Goal: Task Accomplishment & Management: Complete application form

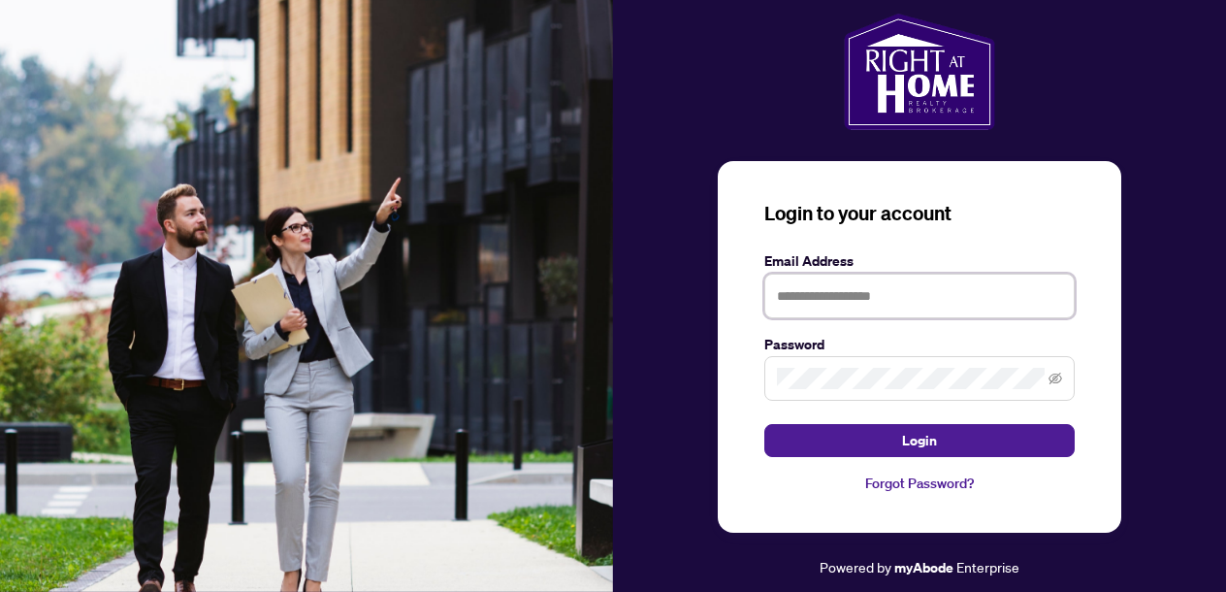
type input "**********"
click at [919, 440] on button "Login" at bounding box center [919, 440] width 310 height 33
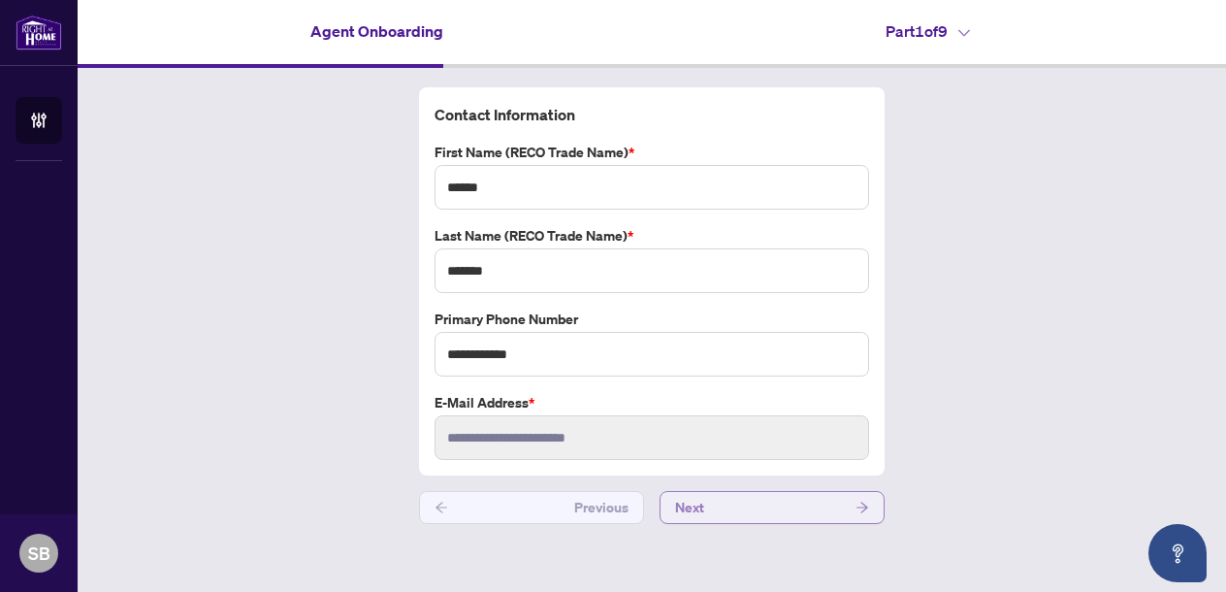
click at [758, 508] on button "Next" at bounding box center [771, 507] width 225 height 33
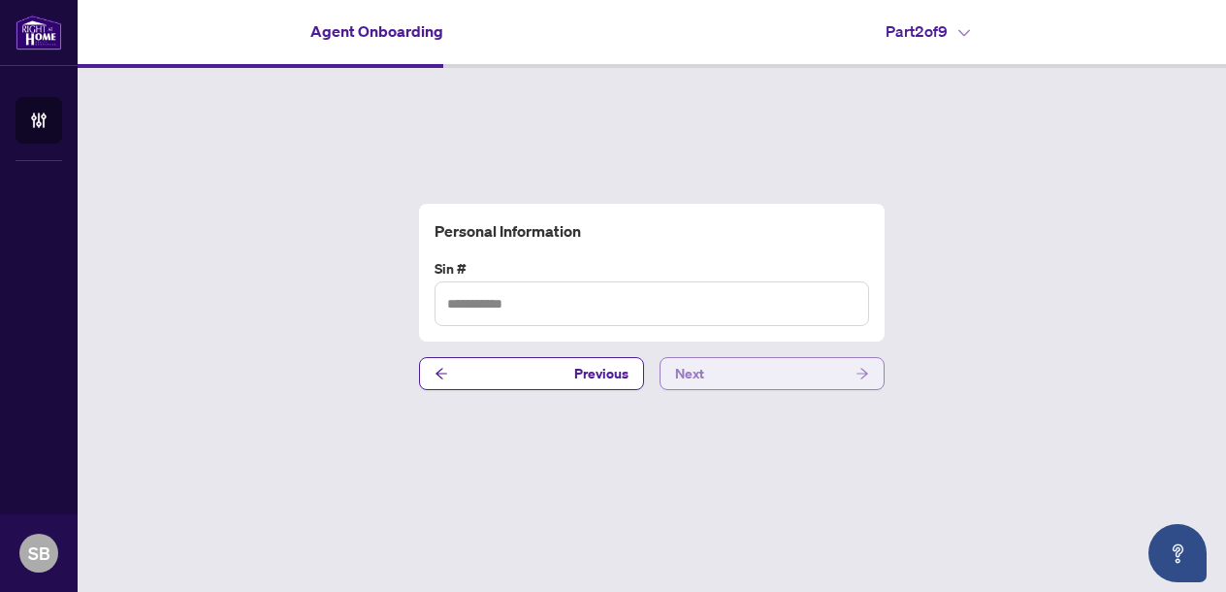
type input "**********"
drag, startPoint x: 448, startPoint y: 300, endPoint x: 574, endPoint y: 310, distance: 126.5
click at [574, 310] on input "**********" at bounding box center [651, 303] width 434 height 45
type input "**********"
click at [779, 373] on button "Next" at bounding box center [771, 373] width 225 height 33
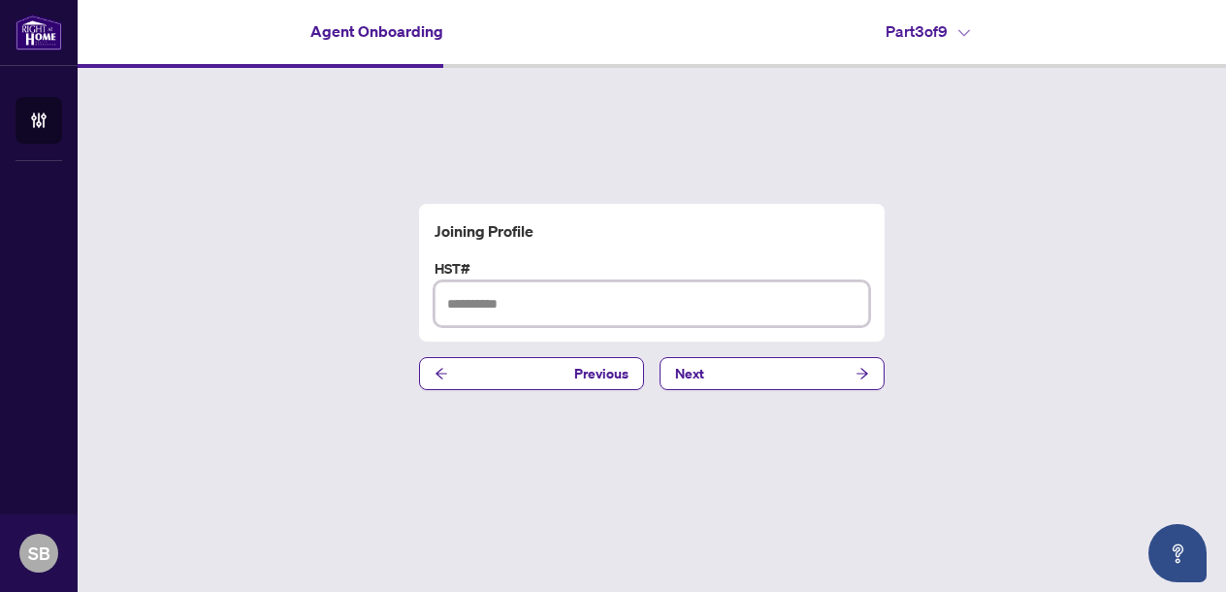
click at [457, 303] on input "text" at bounding box center [651, 303] width 434 height 45
type input "*********"
click at [774, 369] on button "Next" at bounding box center [771, 373] width 225 height 33
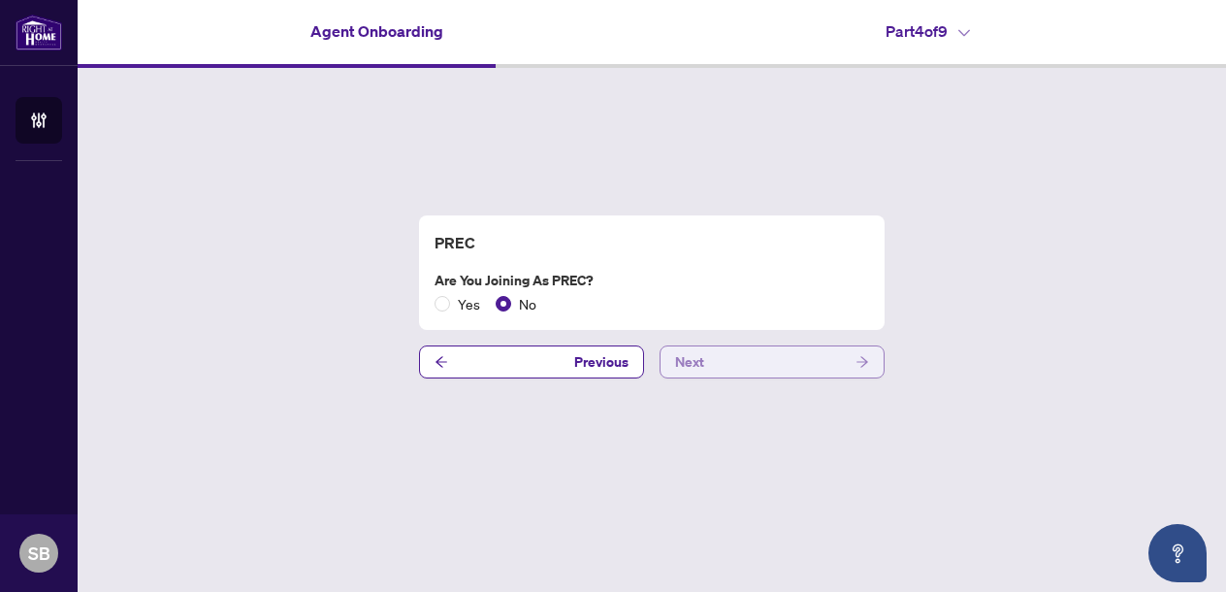
click at [783, 361] on button "Next" at bounding box center [771, 361] width 225 height 33
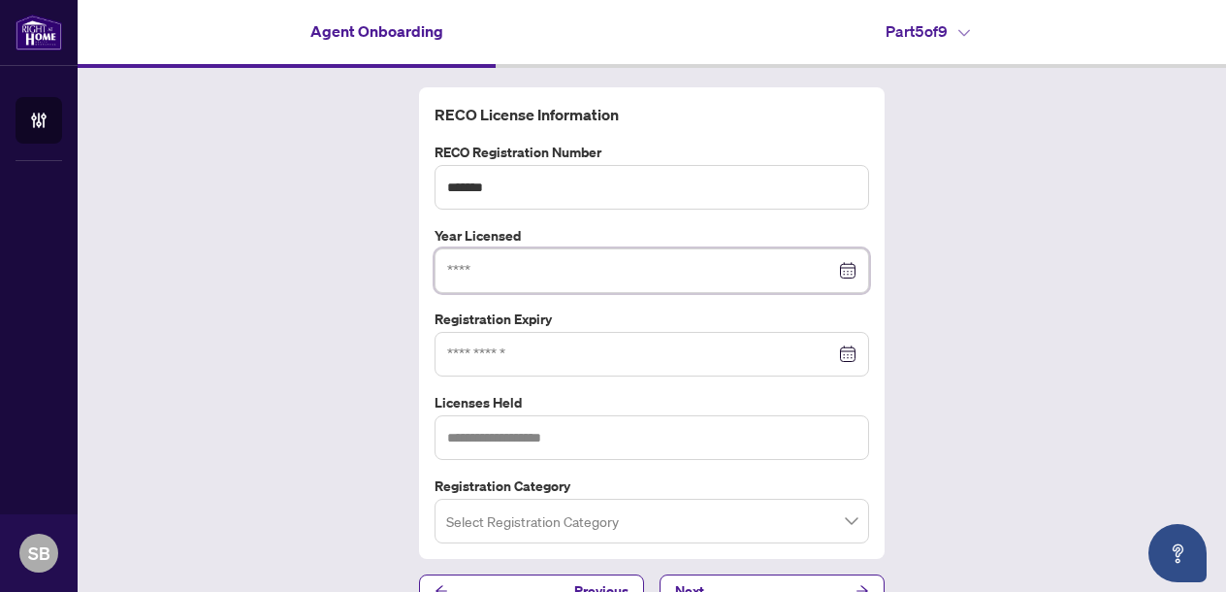
click at [563, 264] on input at bounding box center [641, 270] width 388 height 21
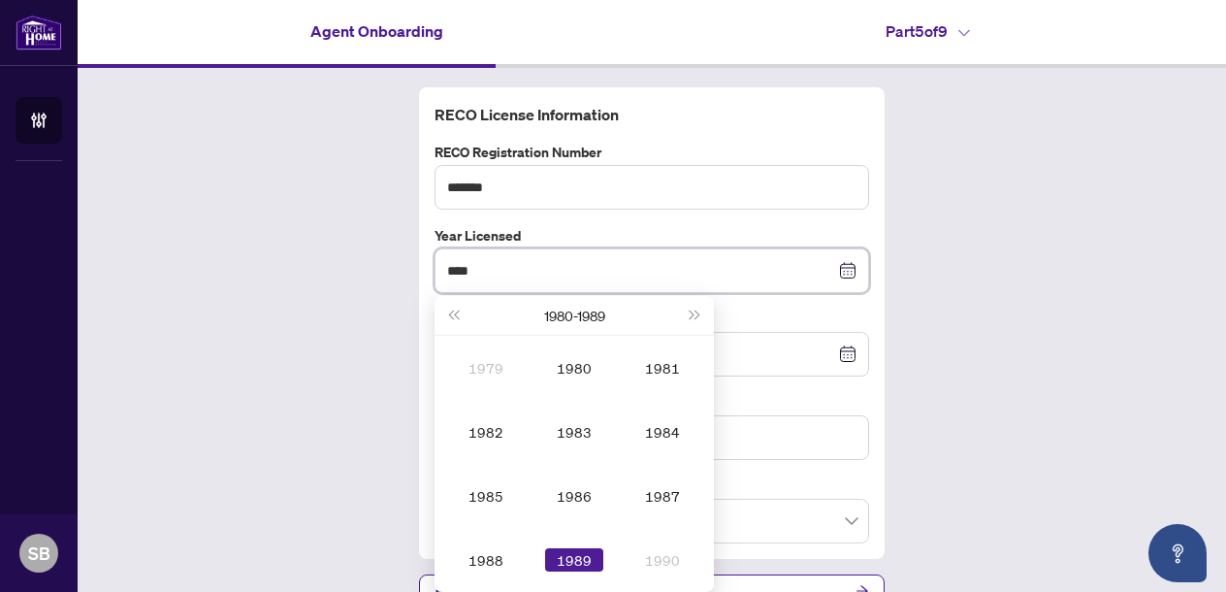
type input "****"
click at [1110, 328] on div "RECO License Information RECO Registration Number ******* Year Licensed **** [D…" at bounding box center [652, 347] width 1148 height 559
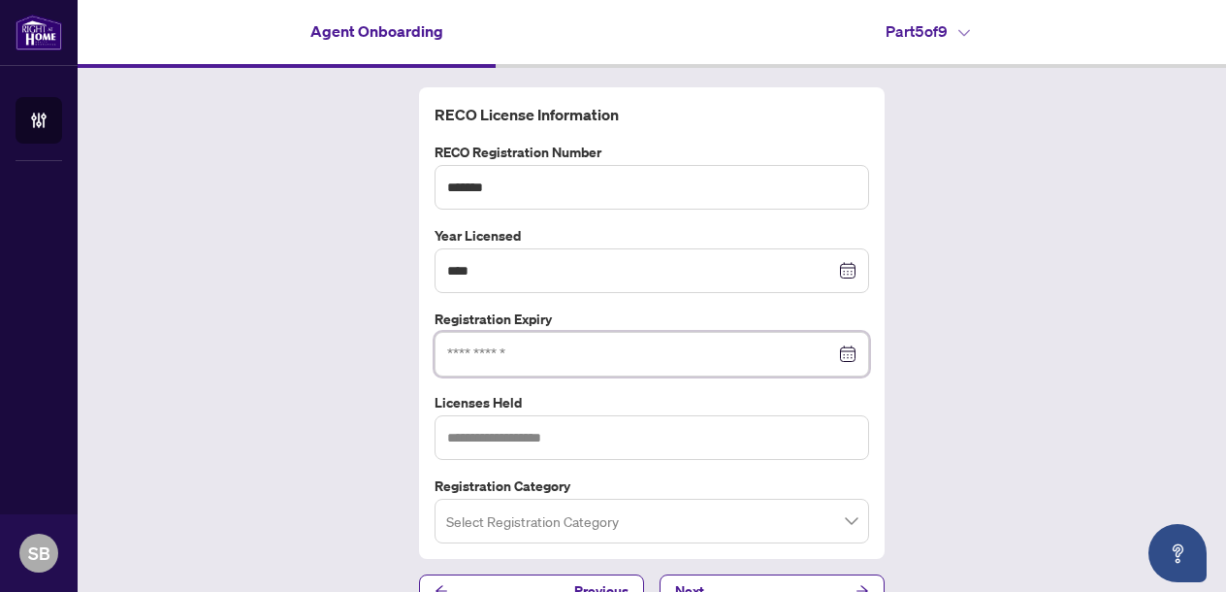
click at [592, 343] on input at bounding box center [641, 353] width 388 height 21
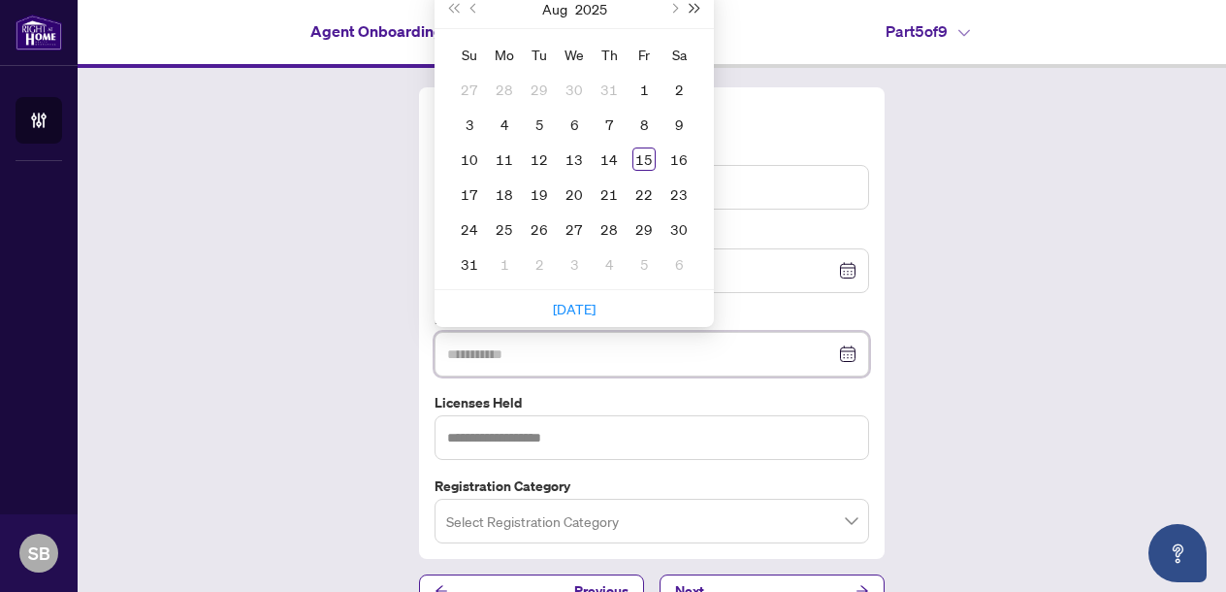
type input "**********"
click at [592, 440] on input "text" at bounding box center [651, 437] width 434 height 45
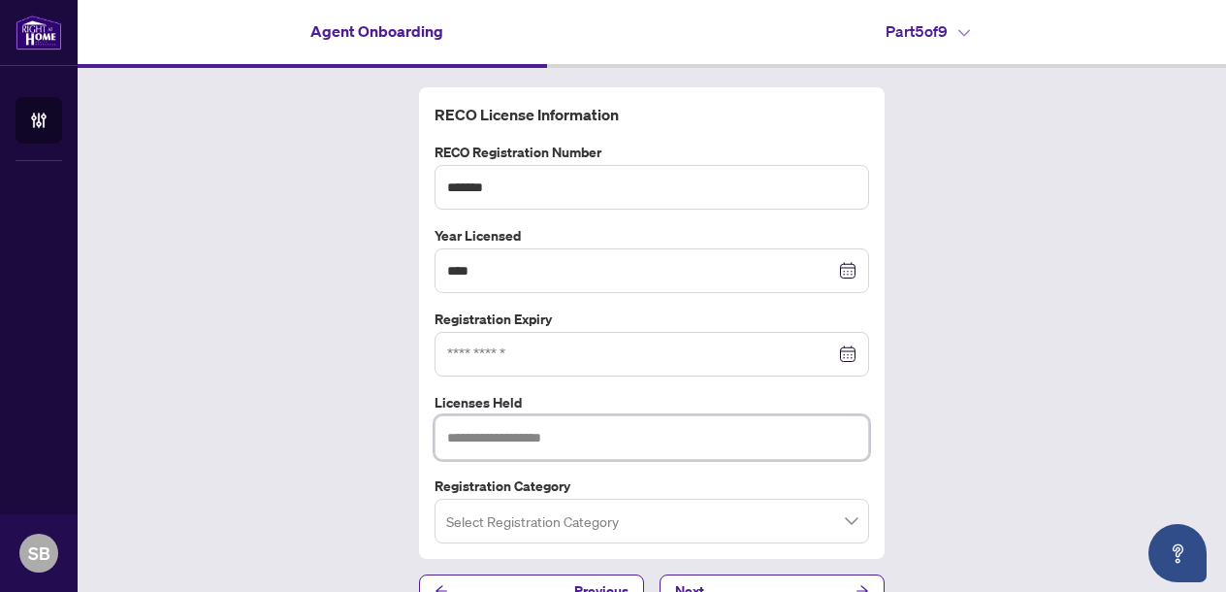
click at [836, 351] on div at bounding box center [651, 353] width 409 height 21
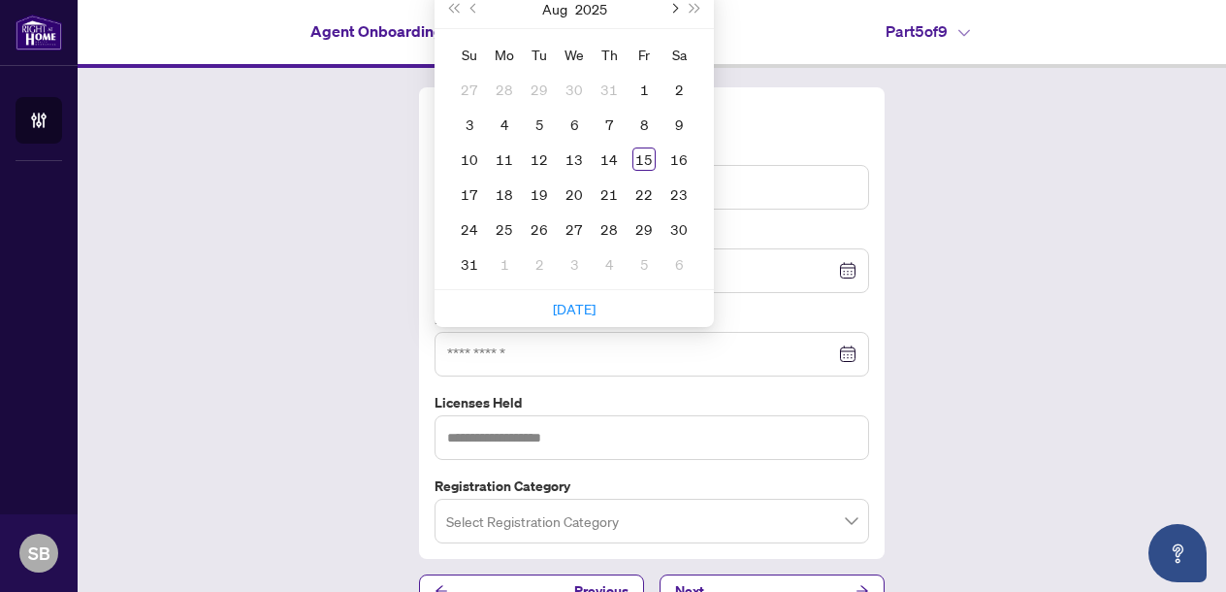
click at [668, 9] on span "Next month (PageDown)" at bounding box center [673, 9] width 10 height 10
click at [691, 6] on span "Next year (Control + right)" at bounding box center [695, 9] width 10 height 10
click at [470, 8] on span "Previous month (PageUp)" at bounding box center [475, 9] width 10 height 10
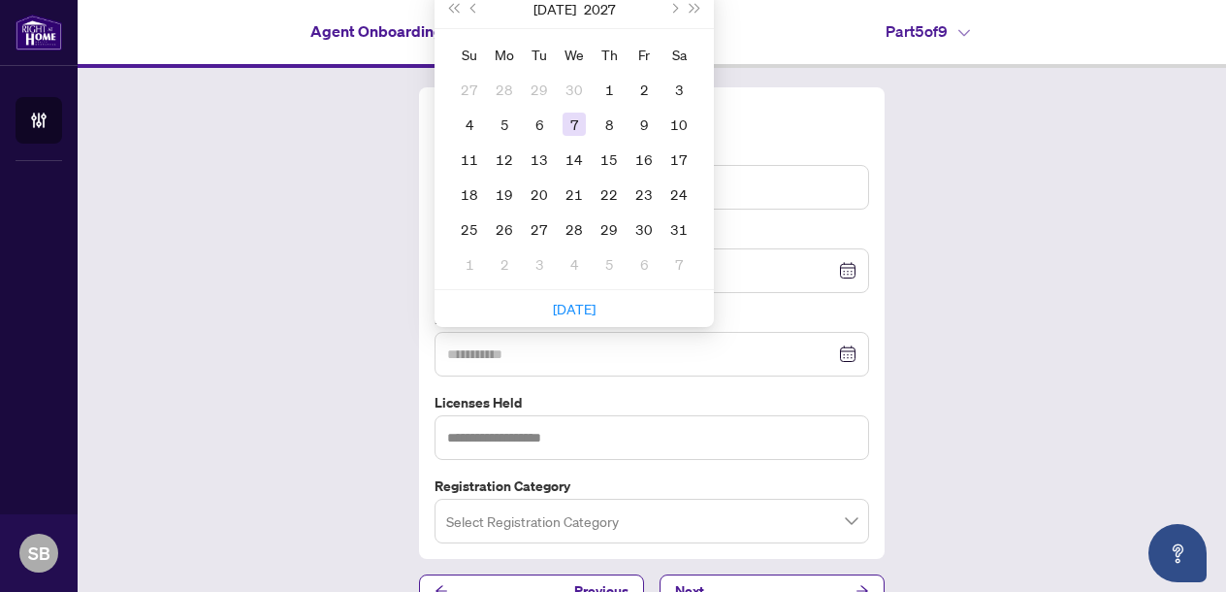
type input "**********"
click at [571, 123] on div "7" at bounding box center [573, 123] width 23 height 23
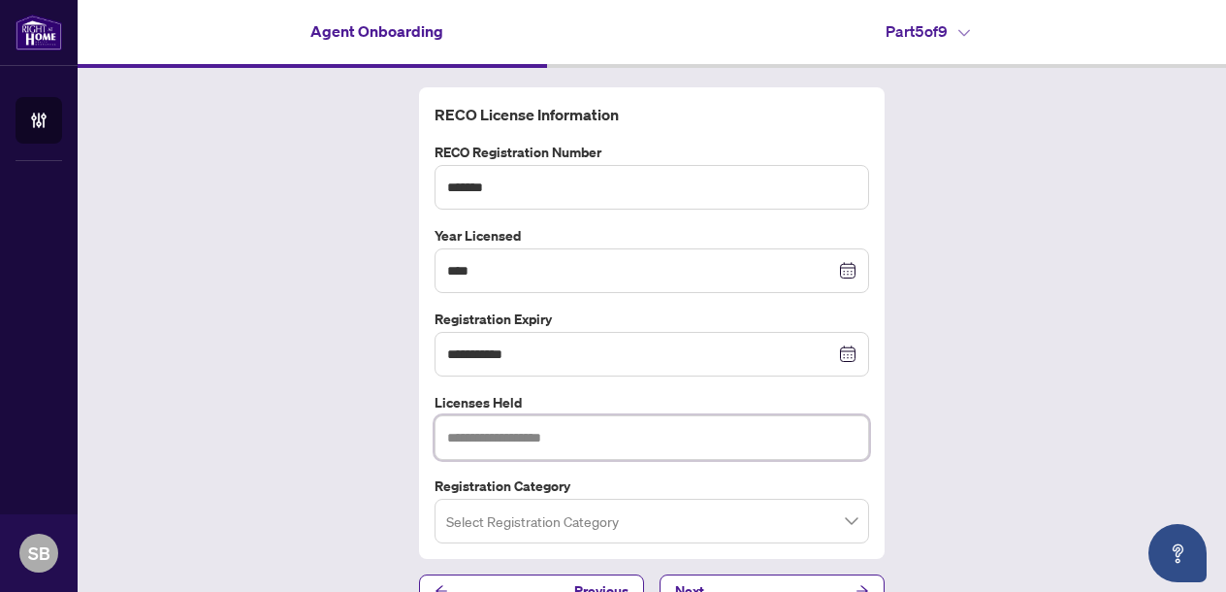
click at [596, 439] on input "text" at bounding box center [651, 437] width 434 height 45
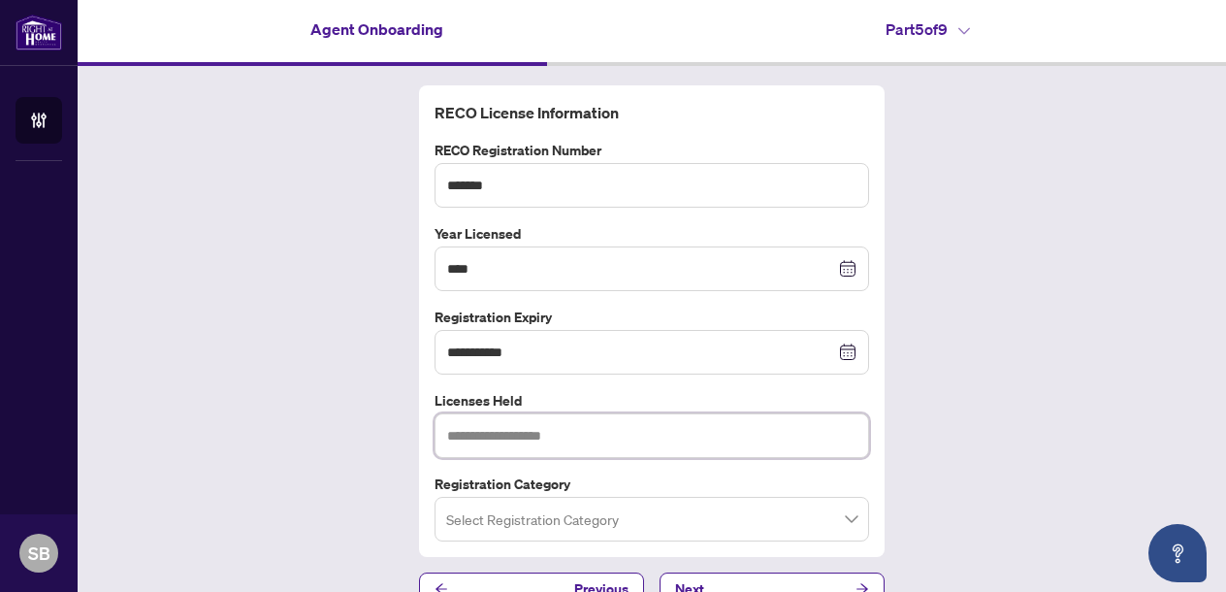
scroll to position [30, 0]
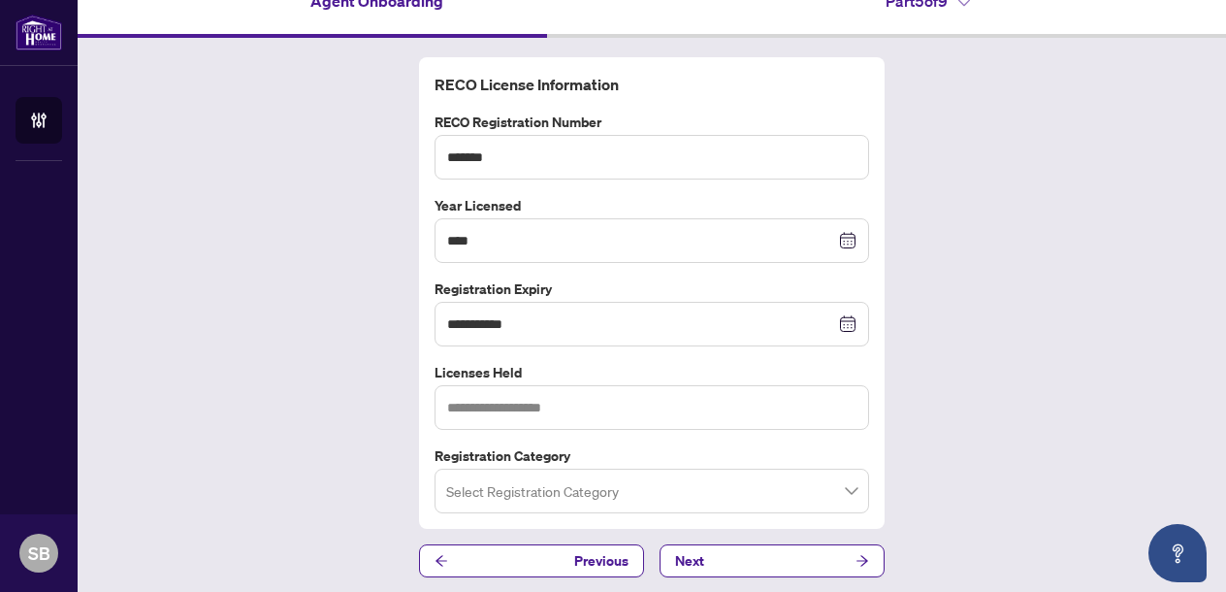
click at [542, 494] on input "search" at bounding box center [643, 493] width 394 height 43
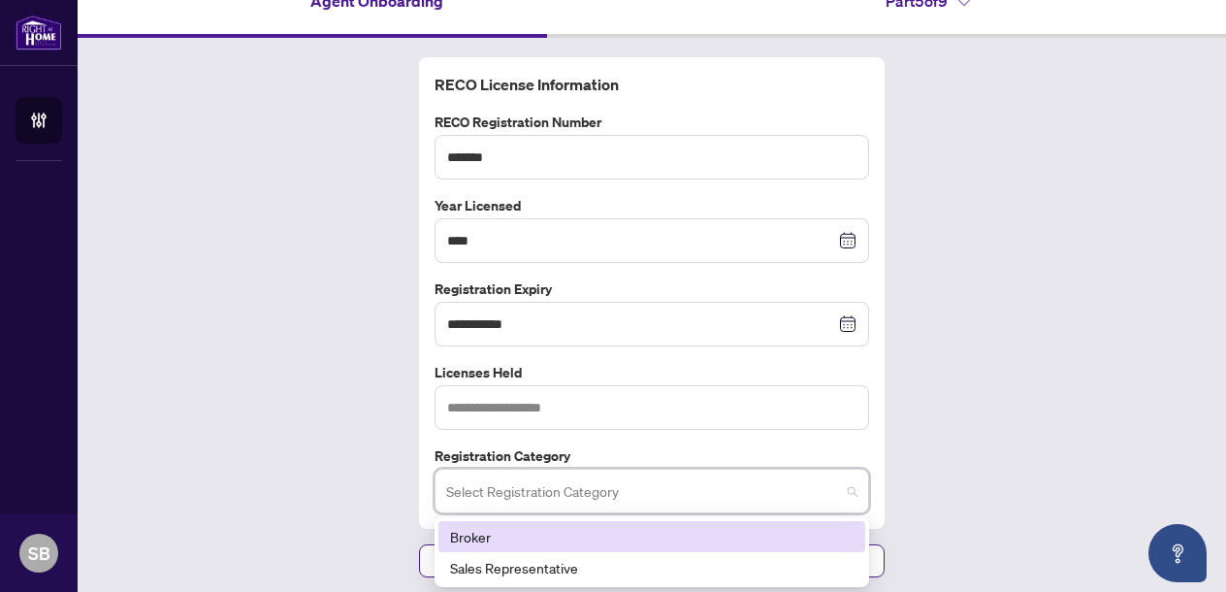
click at [479, 535] on div "Broker" at bounding box center [651, 536] width 403 height 21
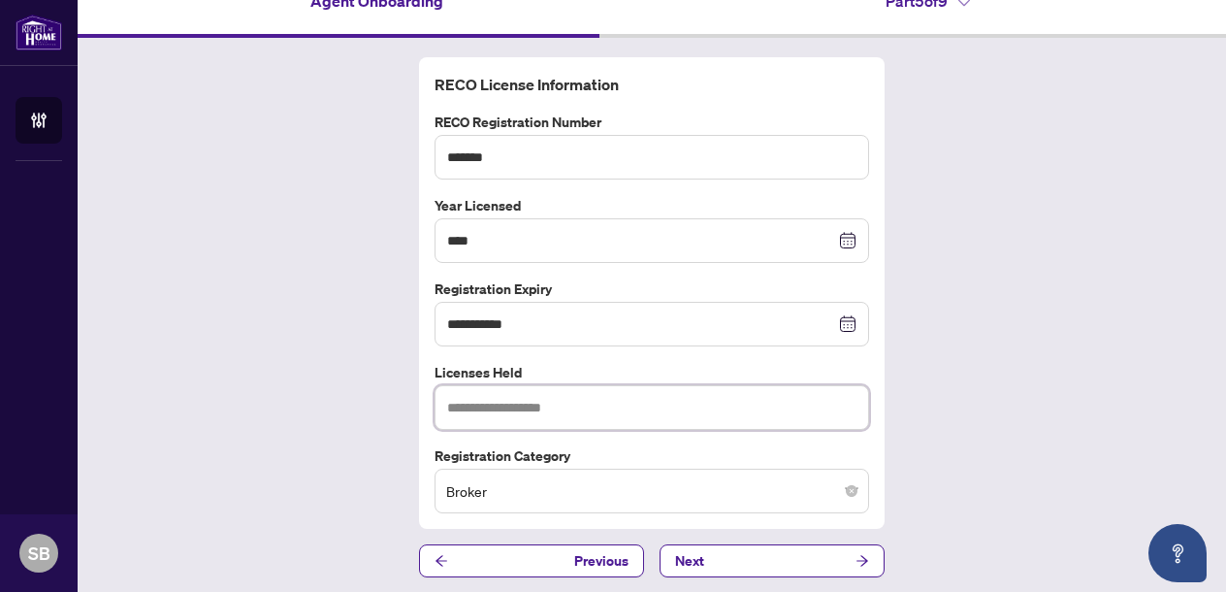
click at [508, 403] on input "text" at bounding box center [651, 407] width 434 height 45
type input "**********"
click at [755, 558] on button "Next" at bounding box center [771, 560] width 225 height 33
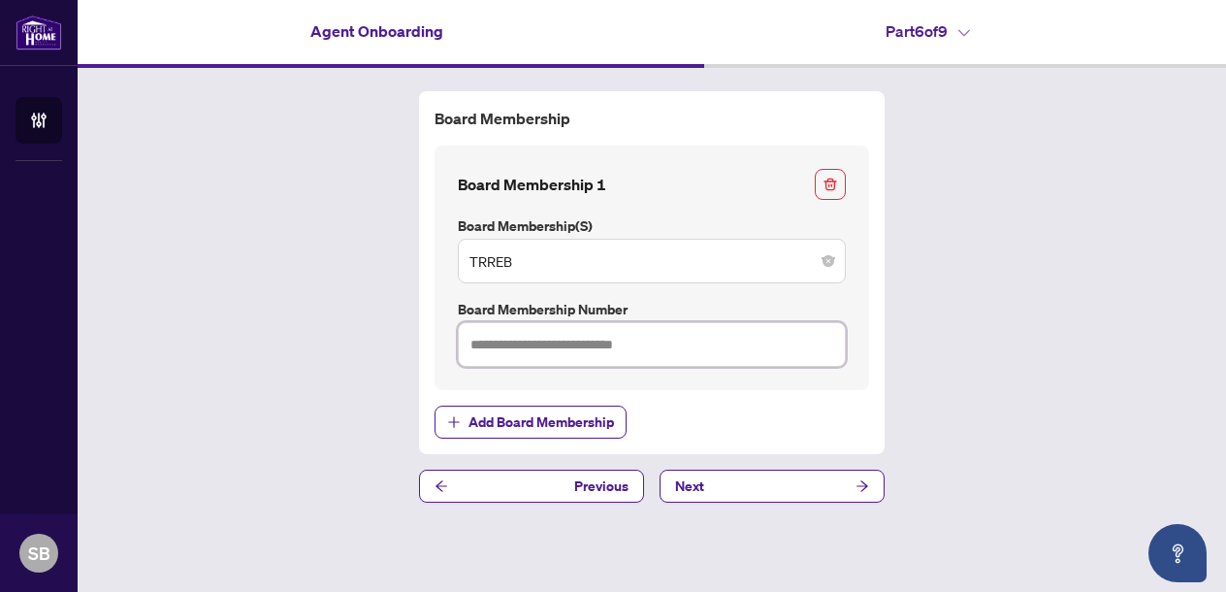
click at [535, 352] on input "text" at bounding box center [652, 344] width 388 height 45
type input "*******"
click at [742, 482] on button "Next" at bounding box center [771, 485] width 225 height 33
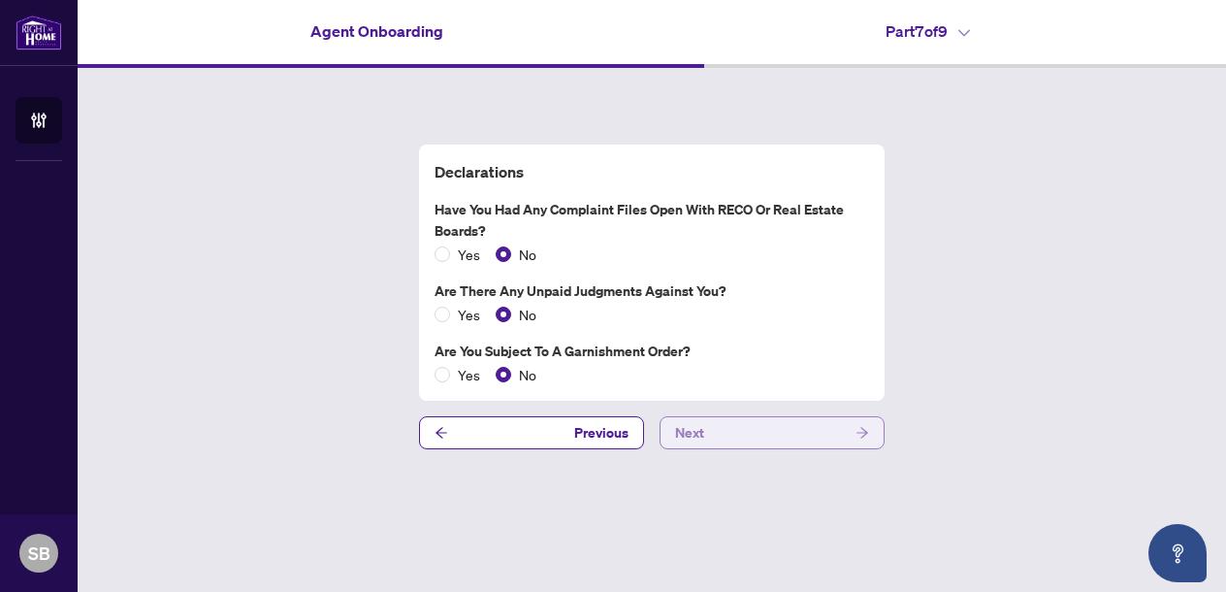
click at [747, 428] on button "Next" at bounding box center [771, 432] width 225 height 33
click at [746, 428] on button "Next" at bounding box center [771, 432] width 225 height 33
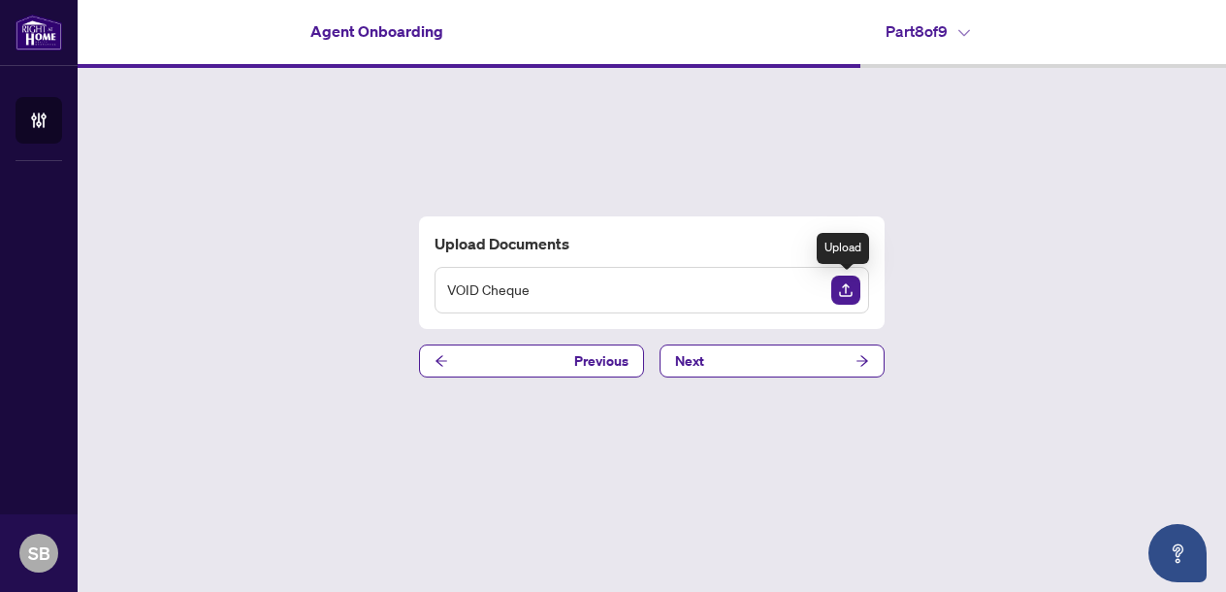
click at [840, 290] on img "Upload Document" at bounding box center [845, 289] width 29 height 29
click at [847, 289] on img "Upload Document" at bounding box center [845, 289] width 29 height 29
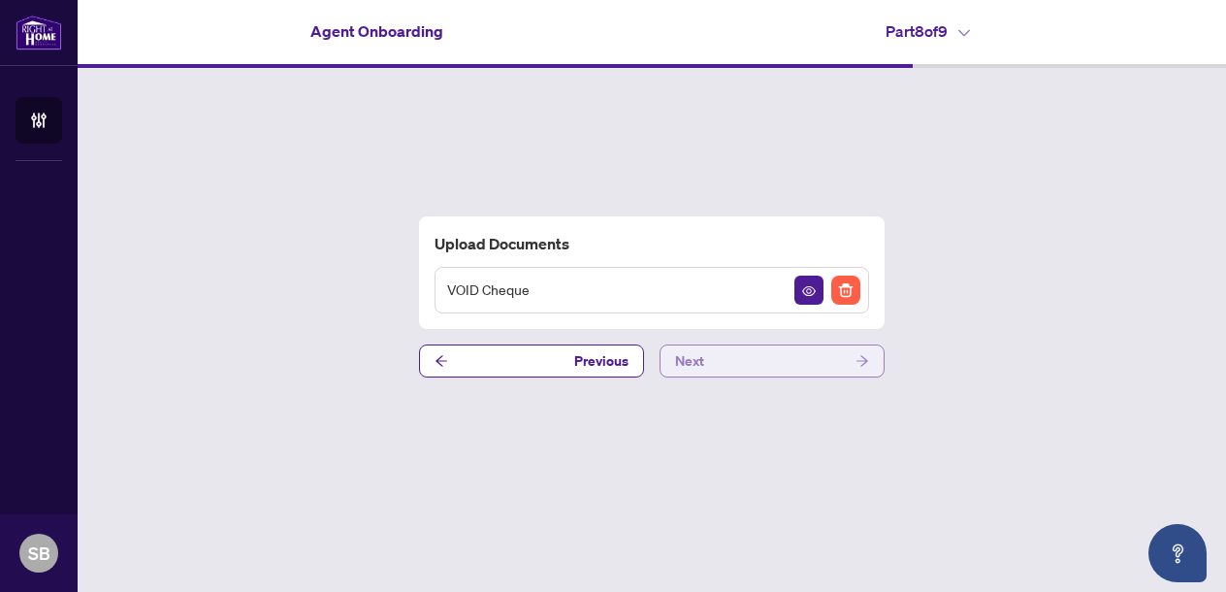
click at [769, 366] on button "Next" at bounding box center [771, 360] width 225 height 33
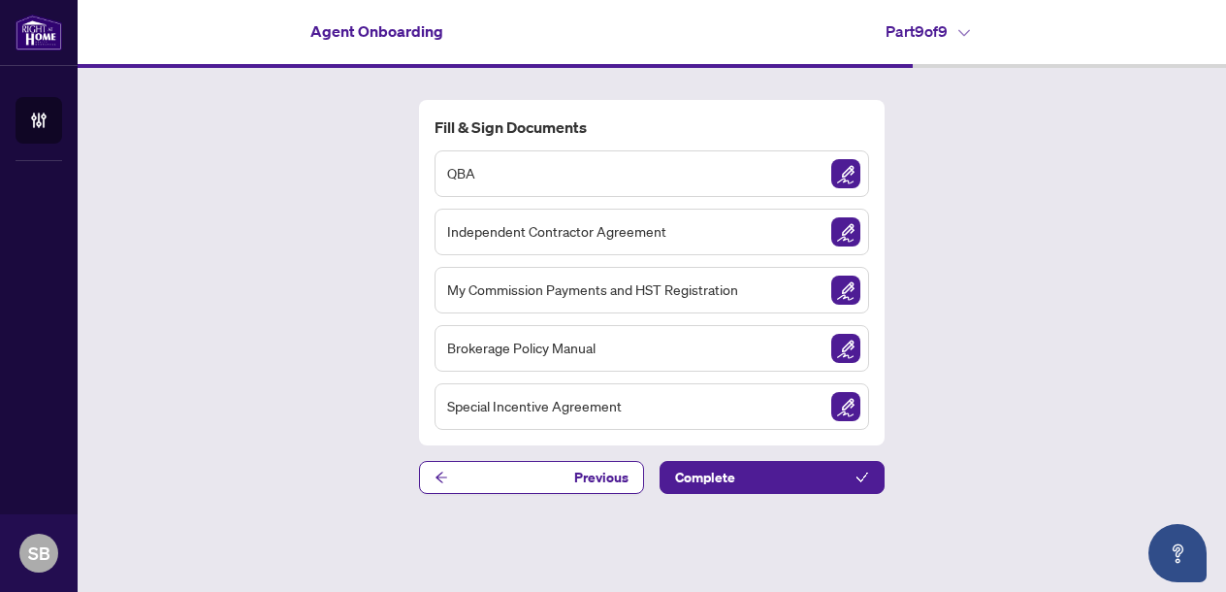
click at [668, 169] on div "QBA" at bounding box center [651, 173] width 434 height 47
click at [847, 172] on img "Sign Document" at bounding box center [845, 173] width 29 height 29
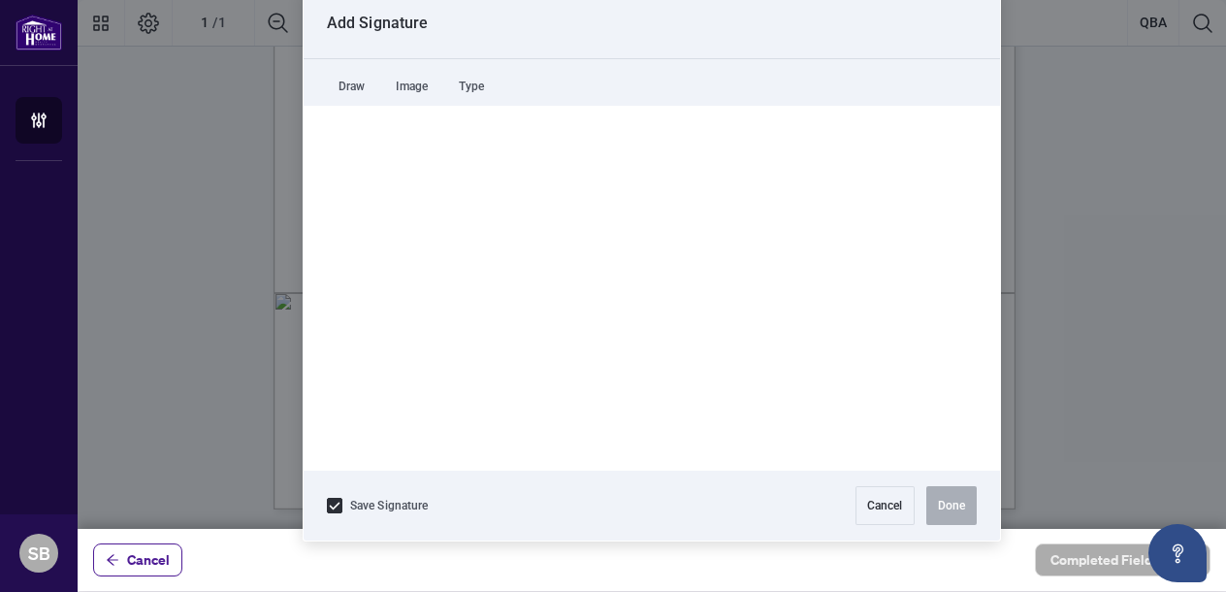
click at [448, 374] on div at bounding box center [652, 264] width 1148 height 529
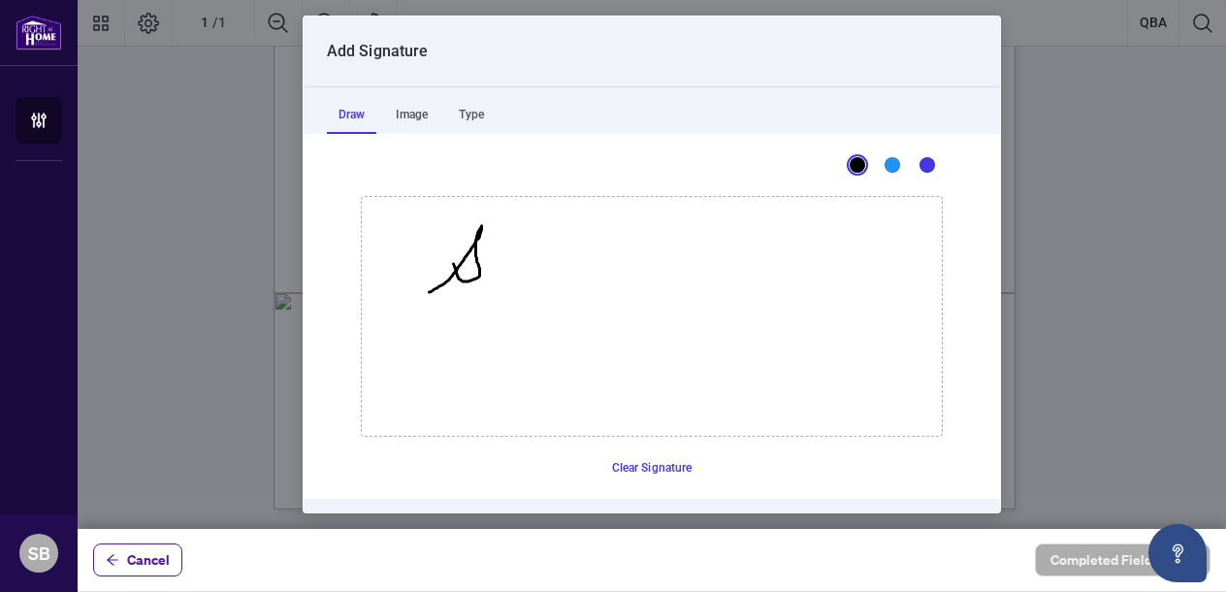
drag, startPoint x: 422, startPoint y: 292, endPoint x: 450, endPoint y: 270, distance: 35.9
drag, startPoint x: 503, startPoint y: 229, endPoint x: 504, endPoint y: 276, distance: 47.5
click at [631, 464] on button "Clear Signature" at bounding box center [652, 467] width 96 height 31
click at [424, 113] on div "Image" at bounding box center [411, 114] width 55 height 39
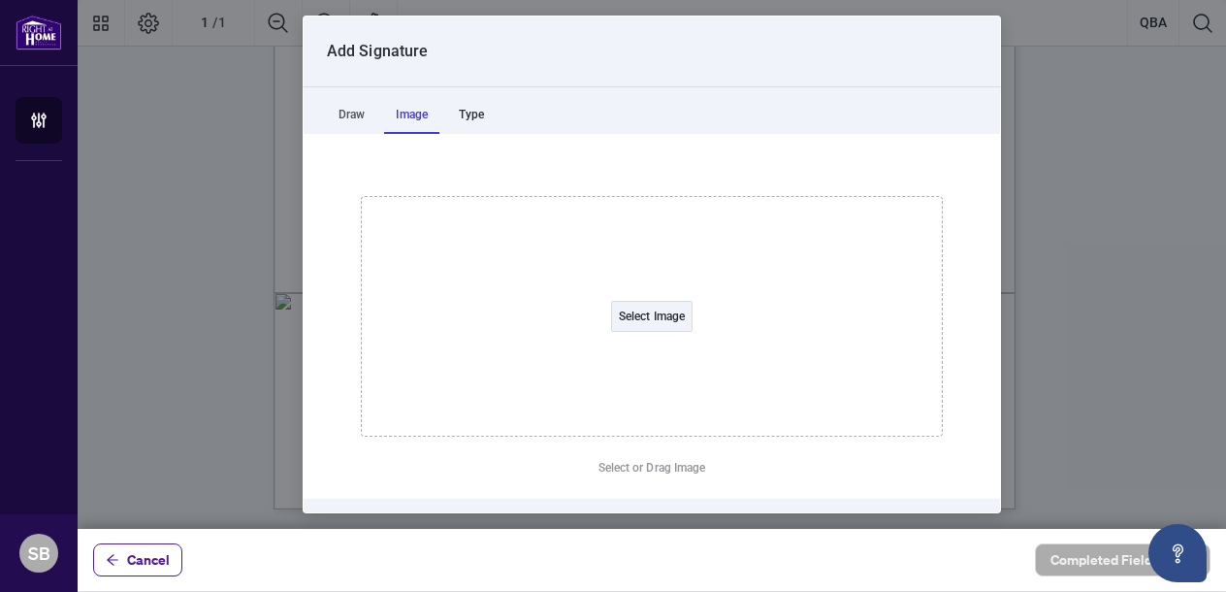
click at [496, 111] on div "Type" at bounding box center [471, 114] width 48 height 39
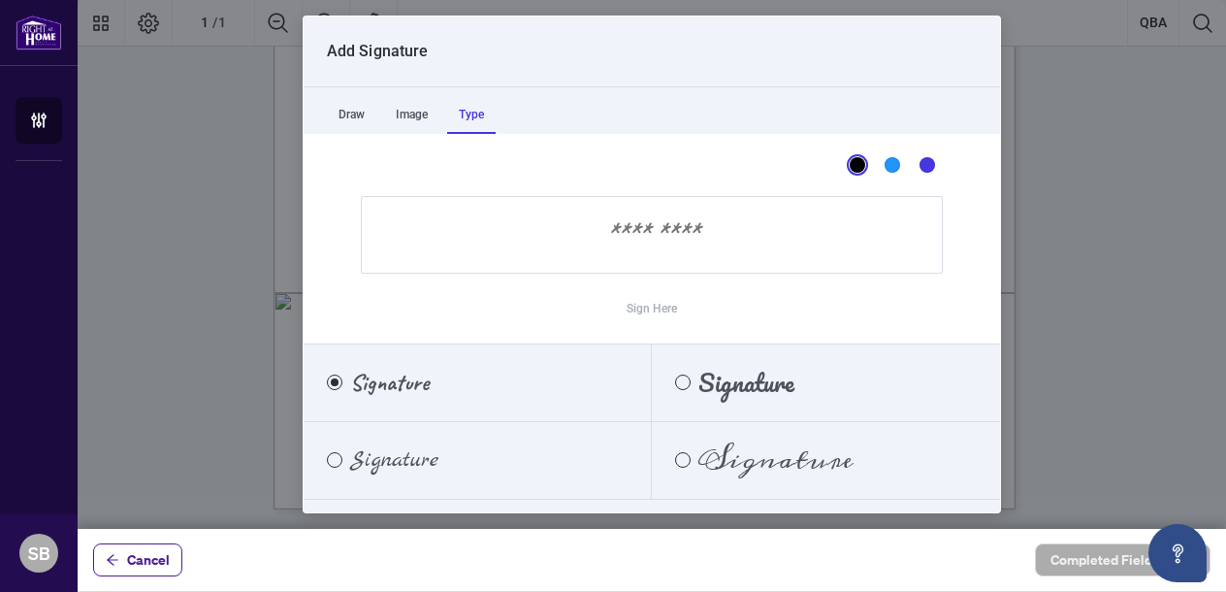
click at [405, 382] on span "Signature" at bounding box center [389, 381] width 79 height 21
click at [483, 238] on input "Sign Here" at bounding box center [652, 235] width 582 height 78
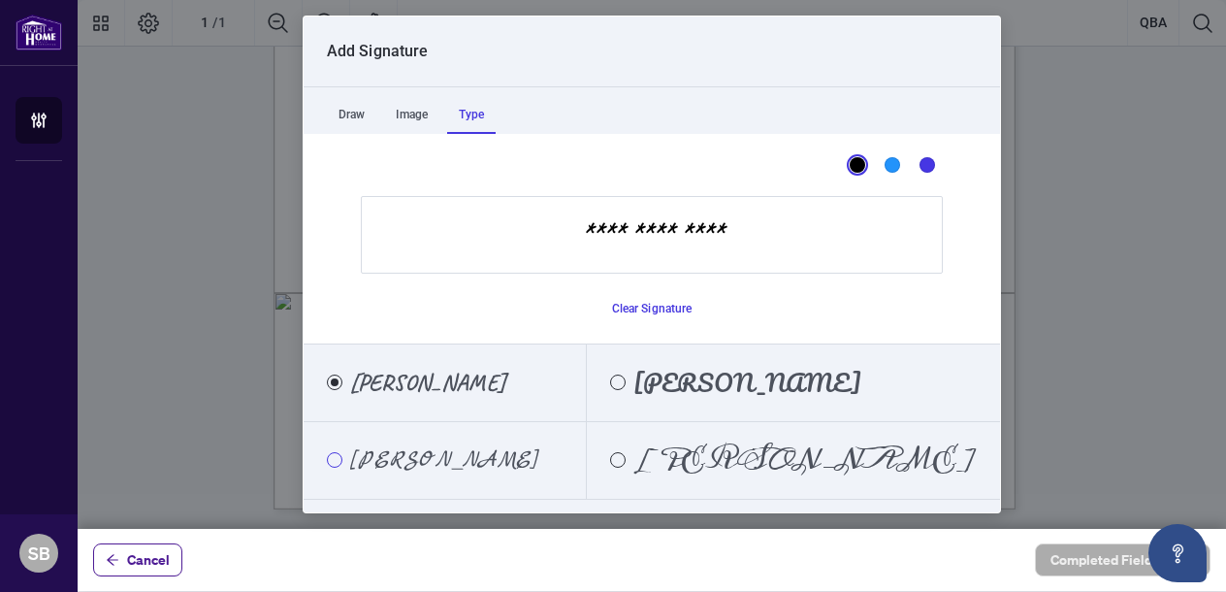
type input "**********"
click at [329, 465] on div "Marck Script" at bounding box center [335, 460] width 16 height 16
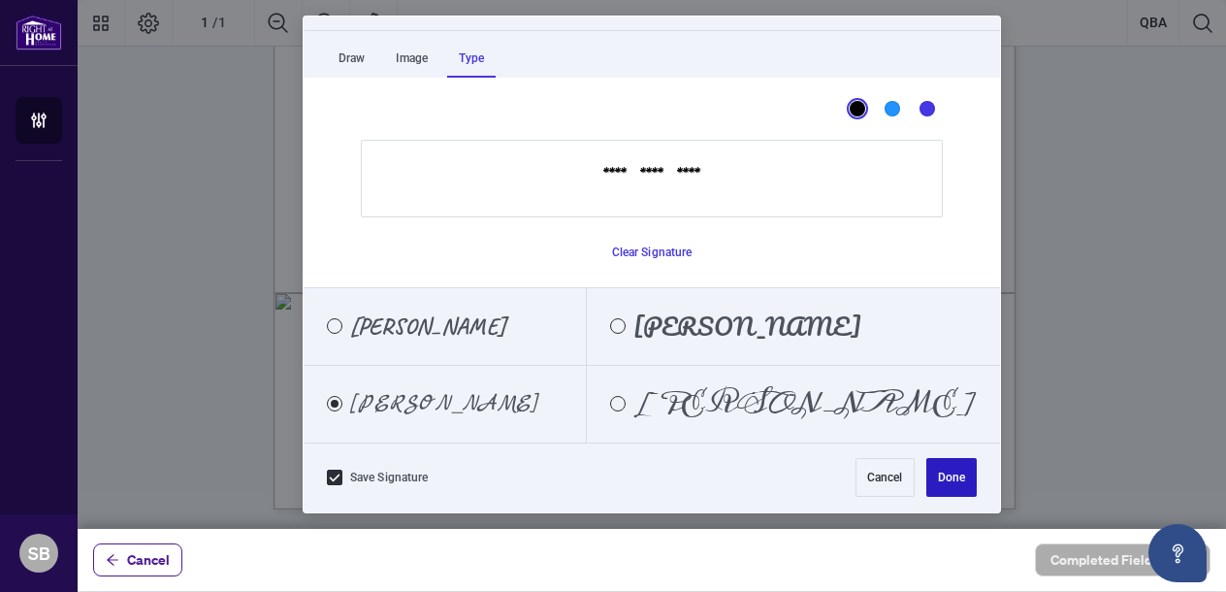
click at [926, 473] on button "Done" at bounding box center [951, 477] width 50 height 39
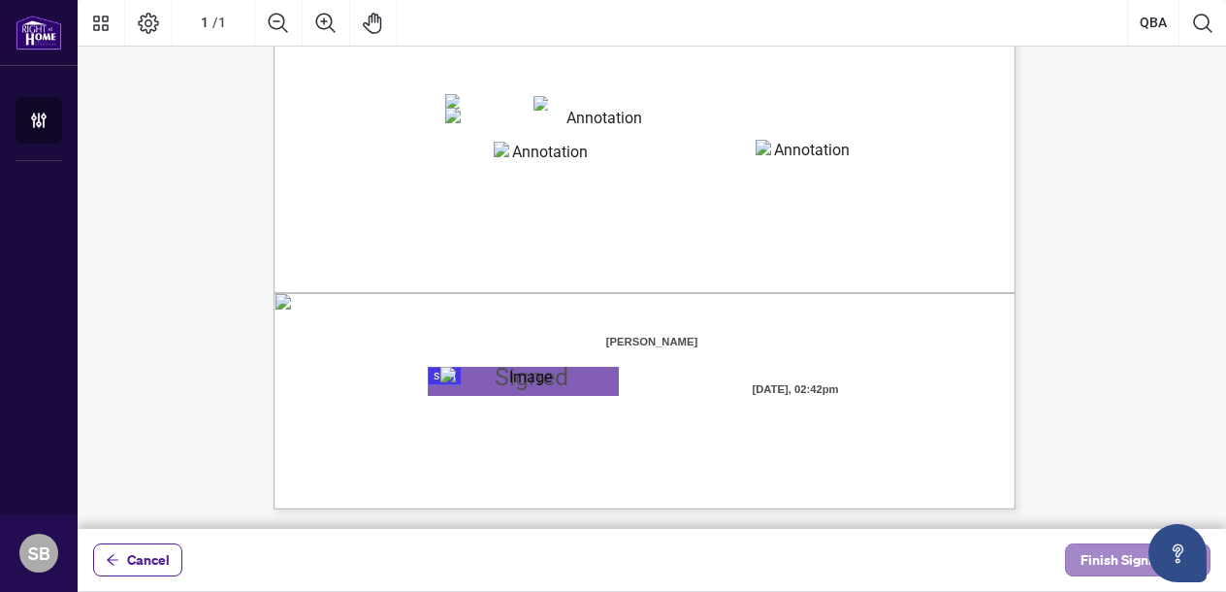
click at [1098, 557] on span "Finish Signing" at bounding box center [1123, 559] width 87 height 31
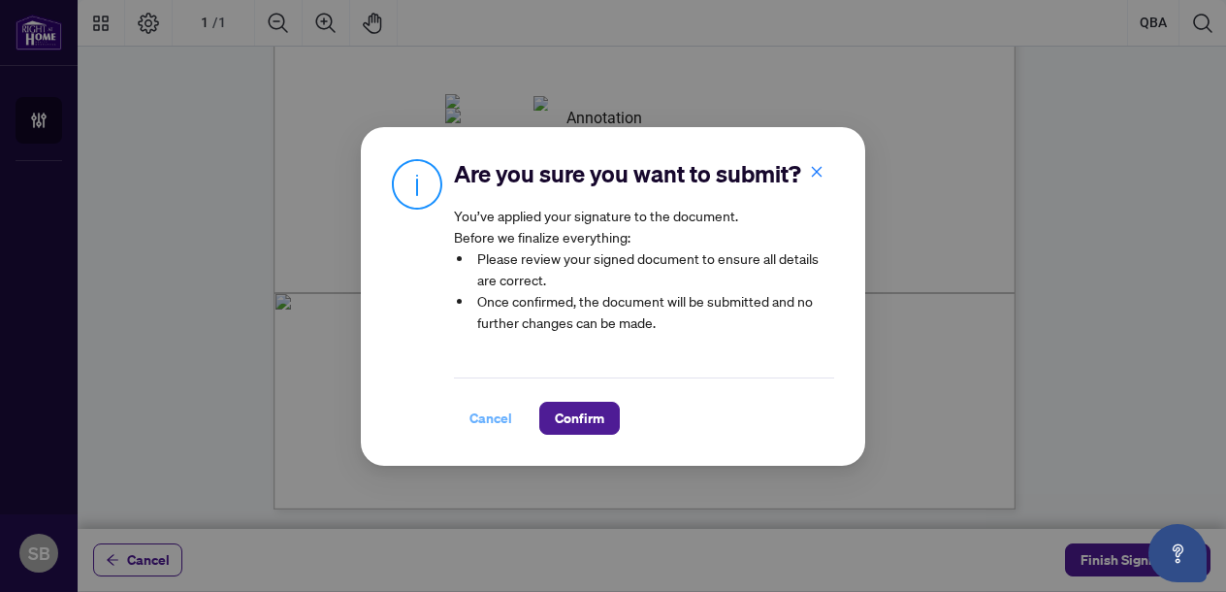
click at [465, 408] on button "Cancel" at bounding box center [491, 417] width 74 height 33
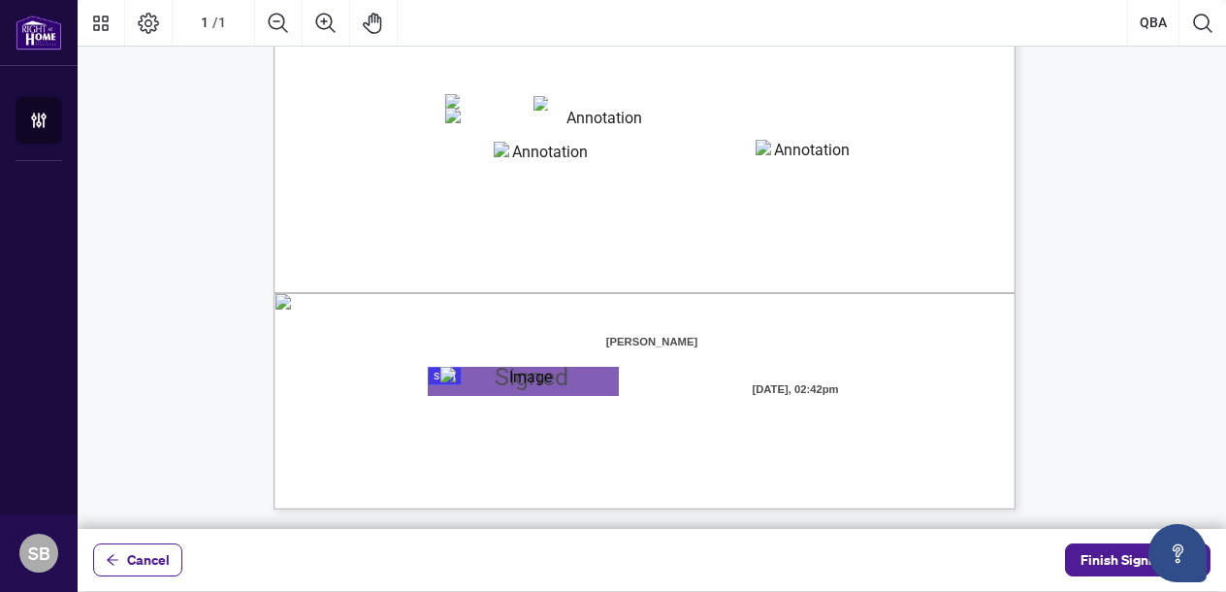
scroll to position [517, 0]
click at [1088, 560] on span "Finish Signing" at bounding box center [1123, 559] width 87 height 31
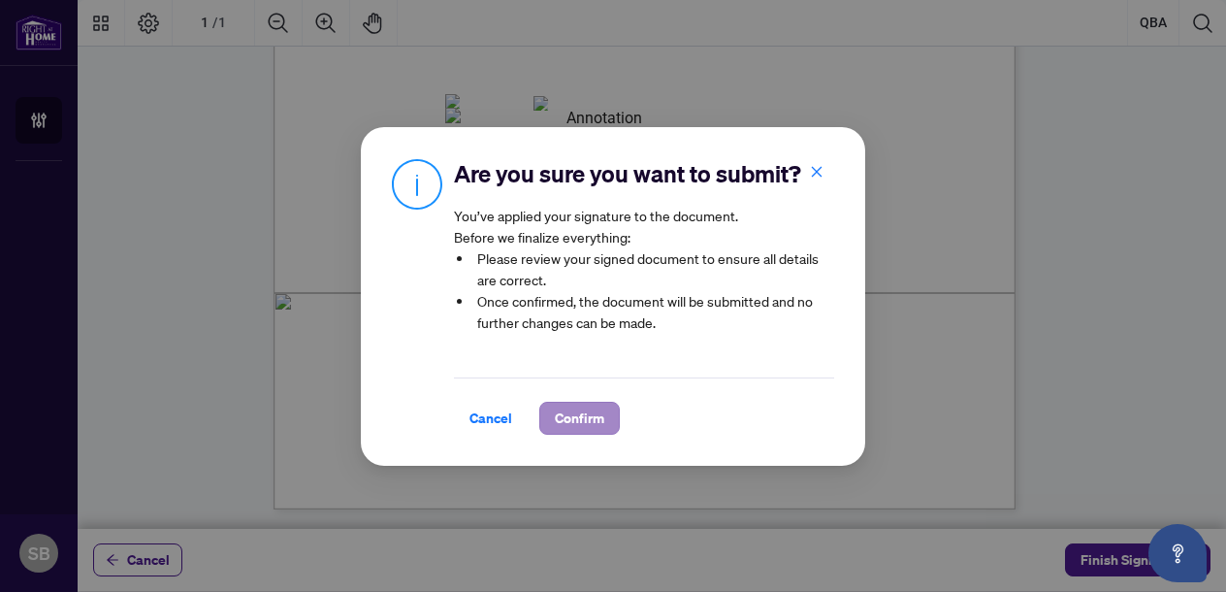
click at [574, 413] on span "Confirm" at bounding box center [579, 417] width 49 height 31
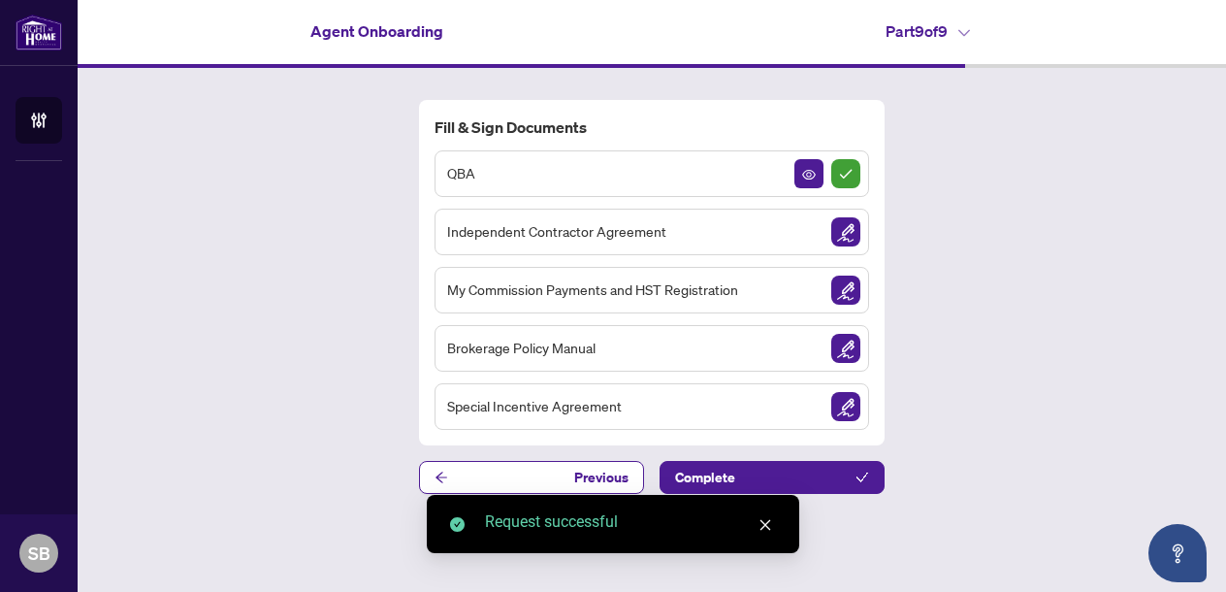
click at [634, 224] on span "Independent Contractor Agreement" at bounding box center [556, 231] width 219 height 22
click at [845, 230] on img "Sign Document" at bounding box center [845, 231] width 29 height 29
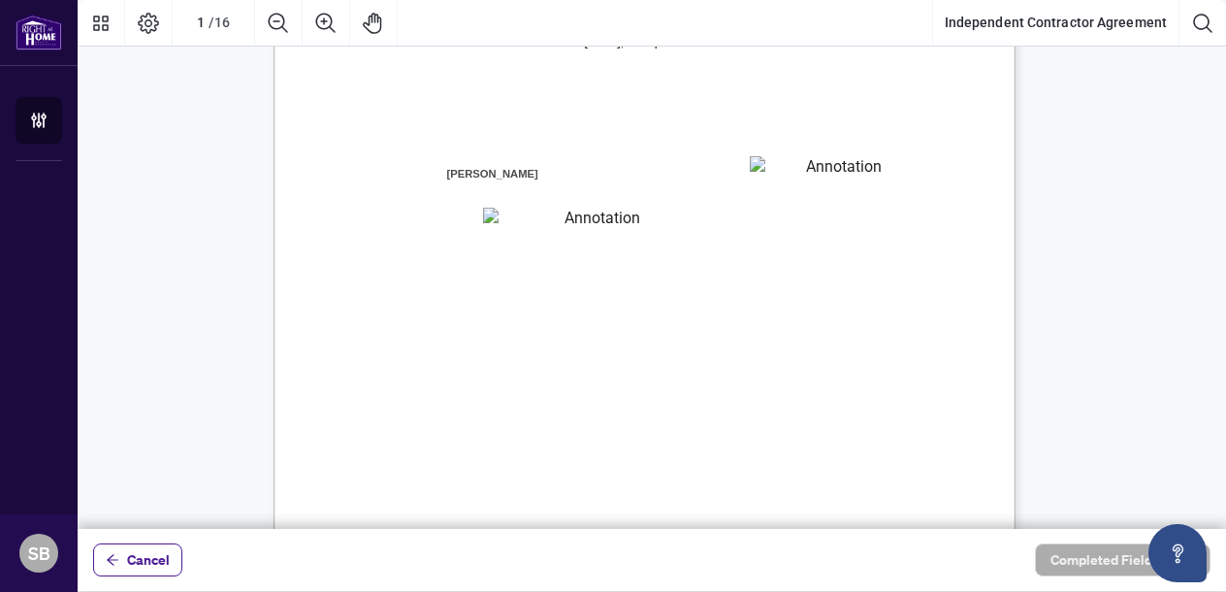
scroll to position [266, 0]
click at [788, 179] on textarea "01K2N7ZVXADQDZS13CP82GTG0Z" at bounding box center [837, 172] width 175 height 29
type textarea "**********"
click at [603, 226] on textarea "01K2N800VRNZWEDT7GS4268ZBH" at bounding box center [594, 221] width 222 height 25
type textarea "**********"
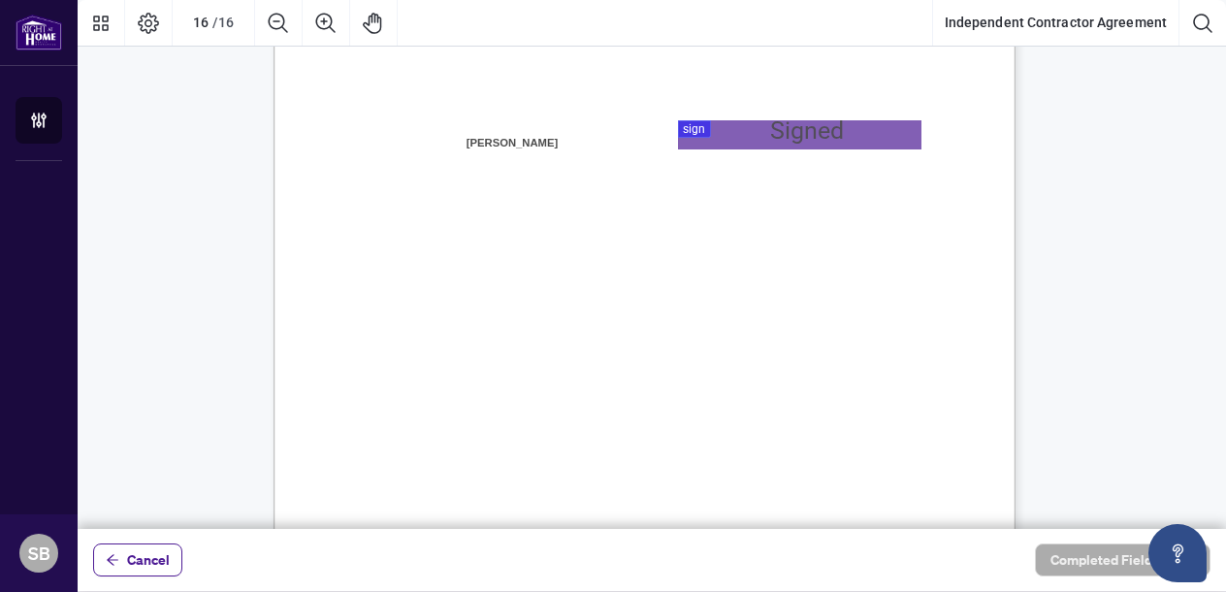
scroll to position [14928, 0]
click at [690, 129] on div at bounding box center [652, 264] width 1148 height 529
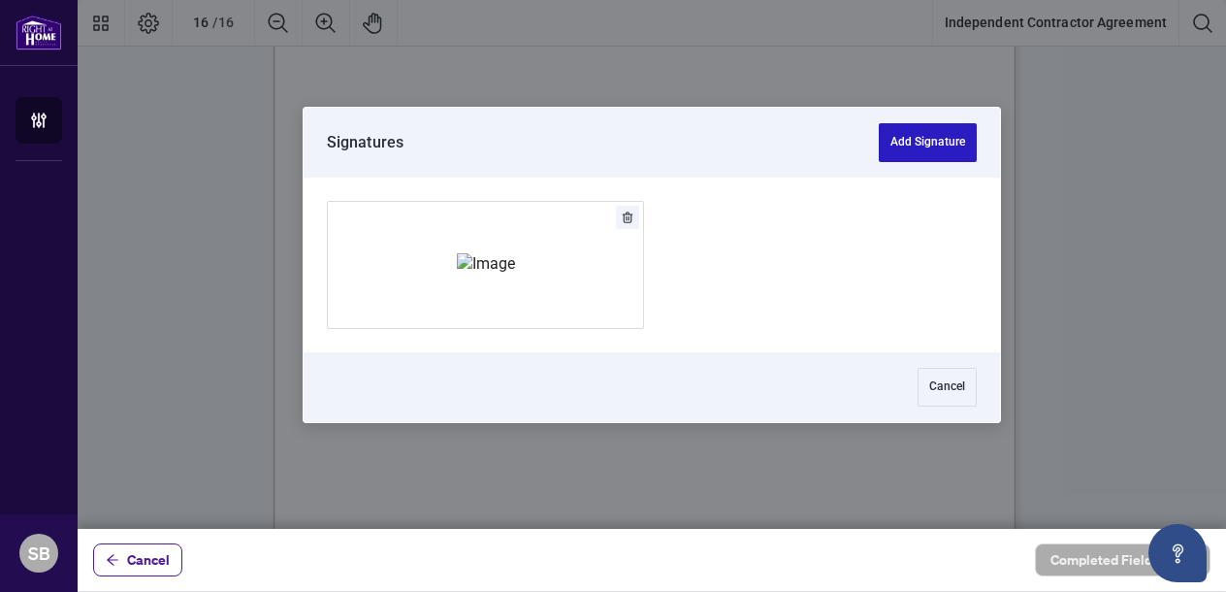
click at [910, 139] on button "Add Signature" at bounding box center [928, 142] width 98 height 39
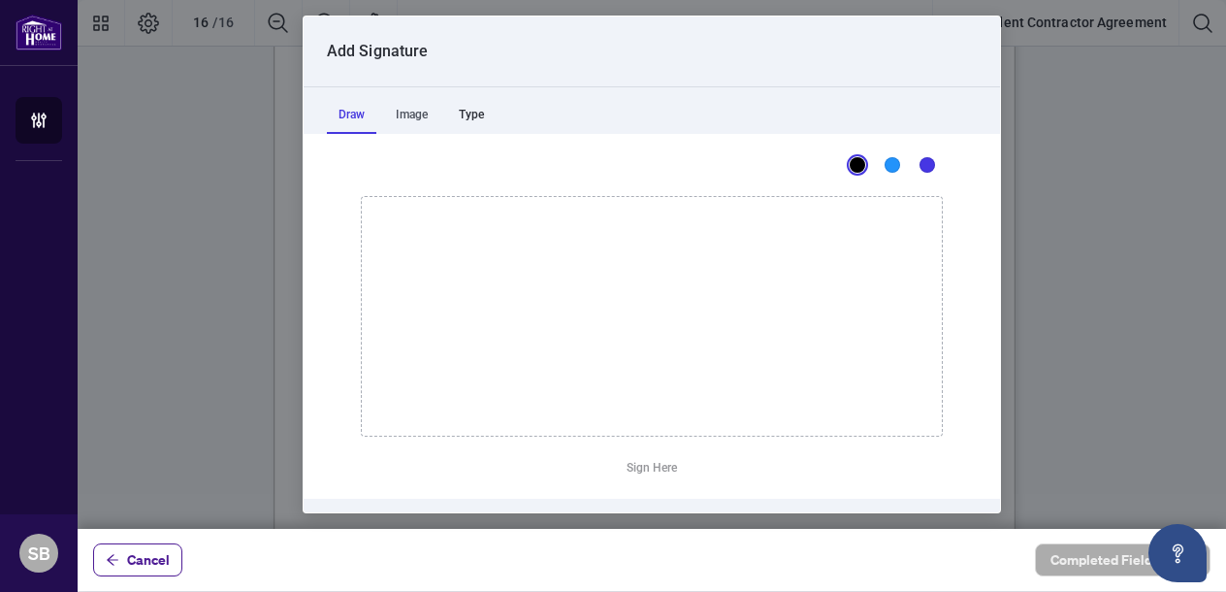
click at [490, 114] on div "Type" at bounding box center [471, 114] width 48 height 39
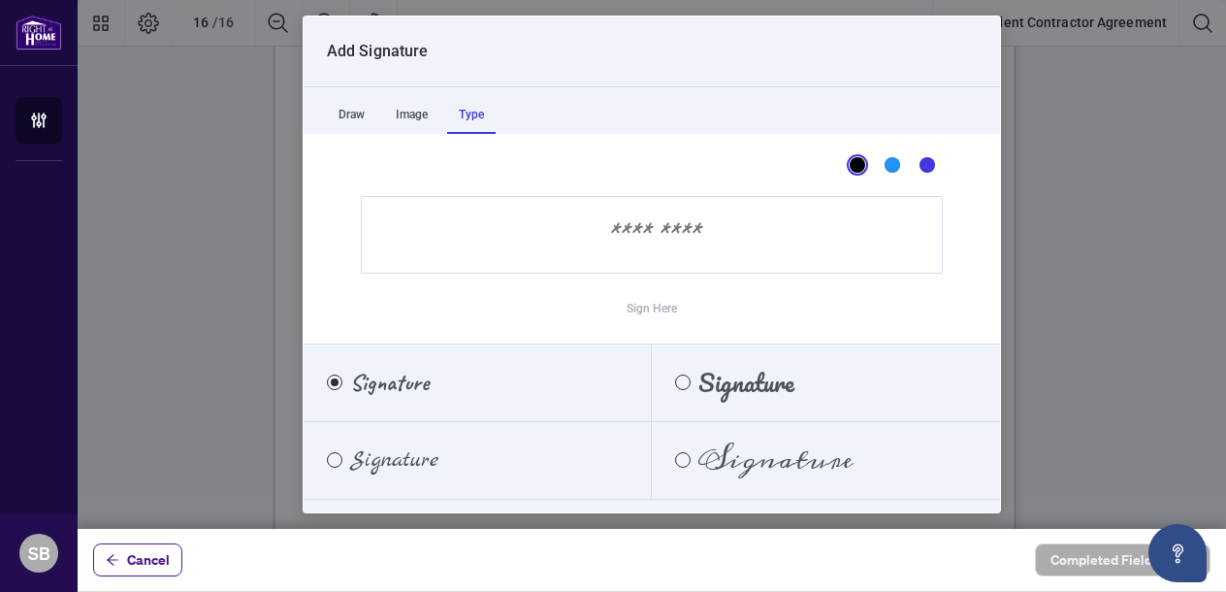
click at [409, 453] on span "Signature" at bounding box center [394, 459] width 88 height 21
click at [584, 242] on input "Sign Here" at bounding box center [652, 235] width 582 height 78
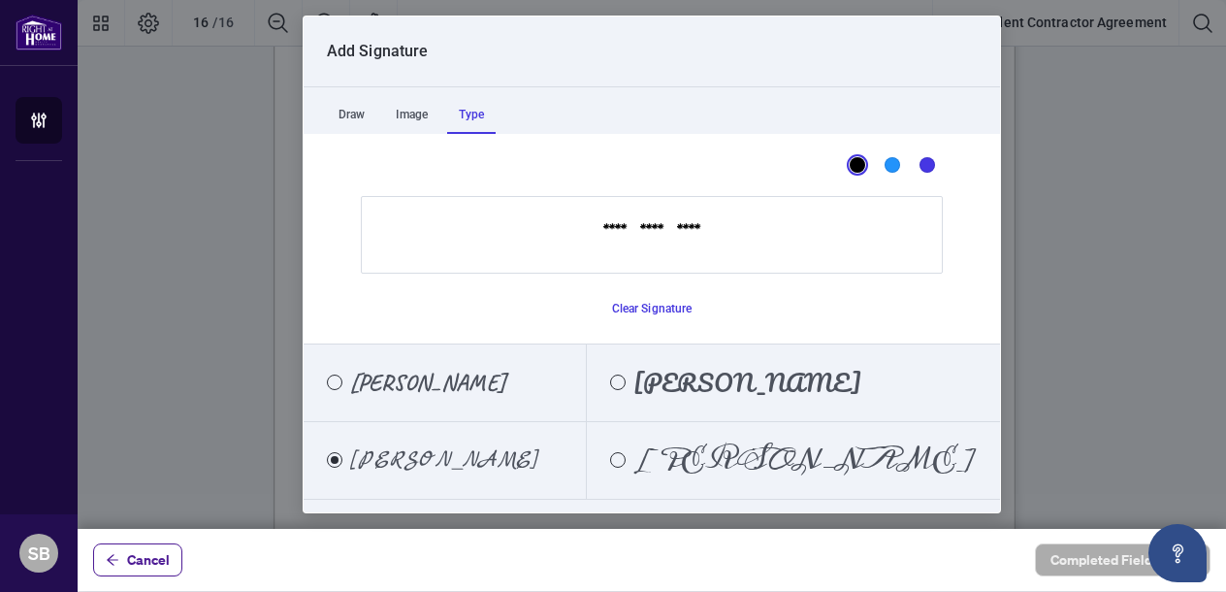
scroll to position [56, 0]
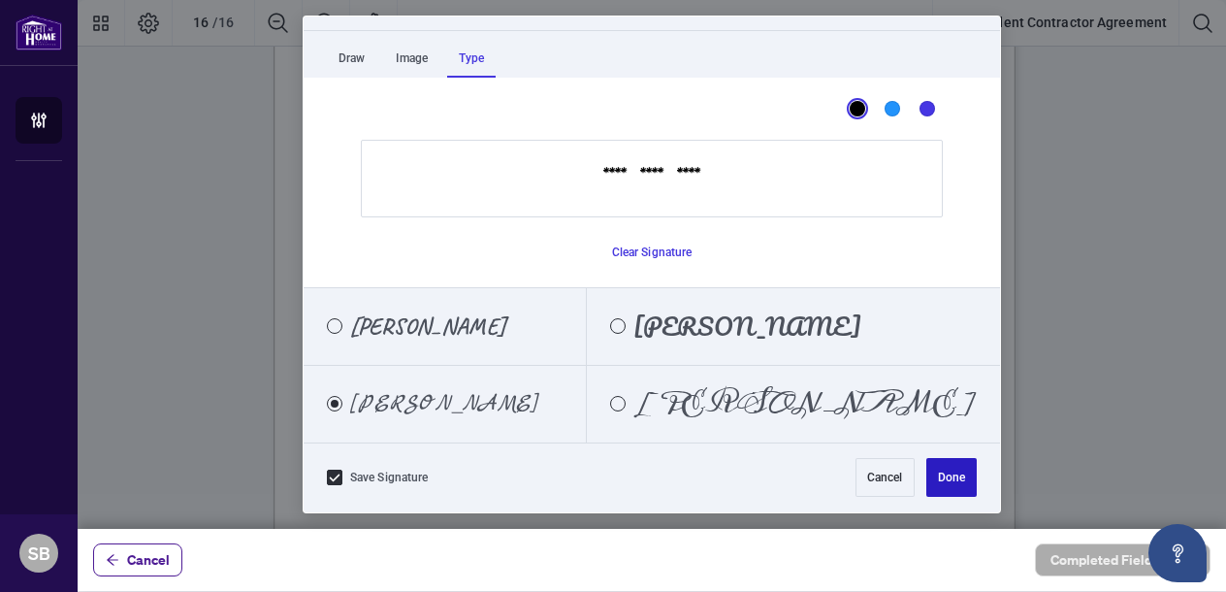
type input "**********"
click at [927, 487] on button "Done" at bounding box center [951, 477] width 50 height 39
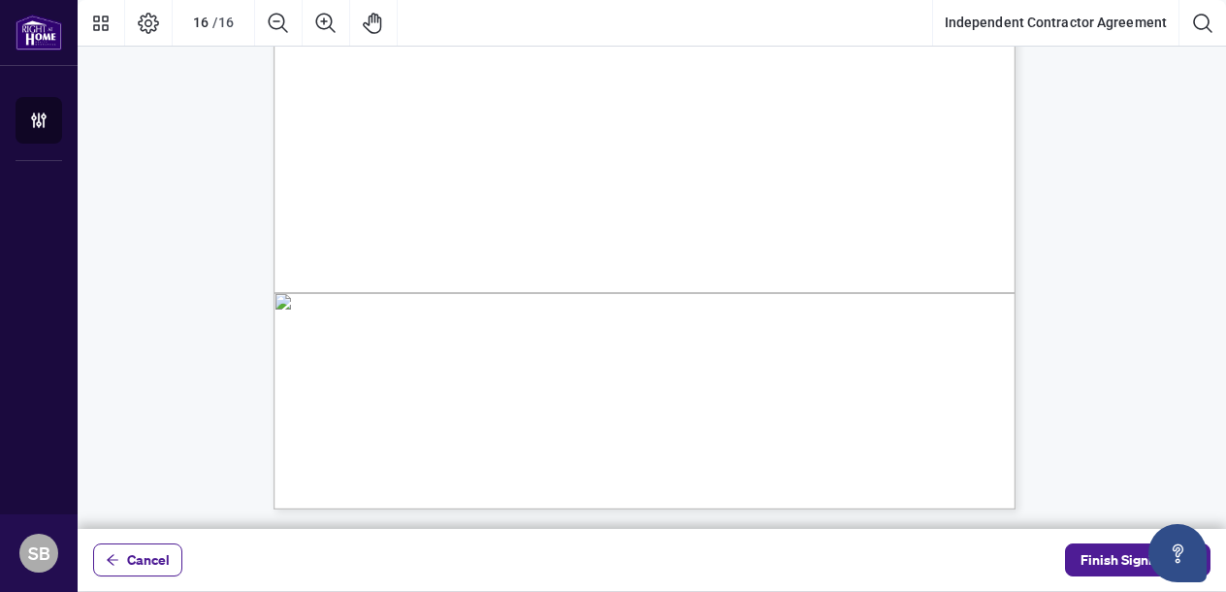
scroll to position [21, 0]
click at [1107, 544] on span "Finish Signing" at bounding box center [1123, 559] width 87 height 31
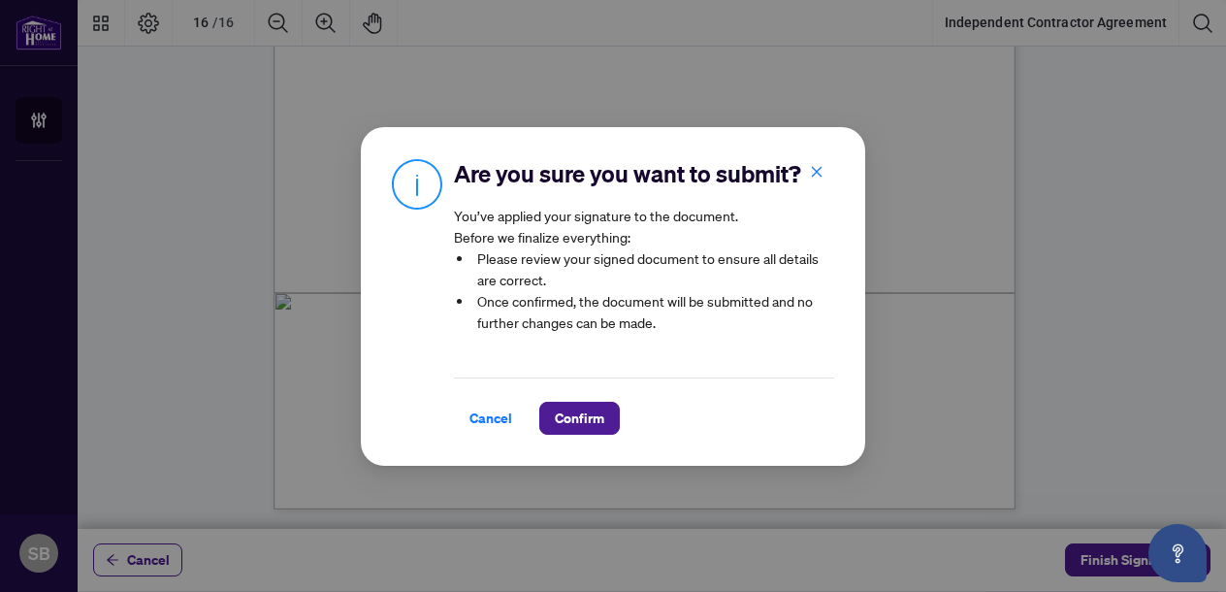
click at [577, 391] on div "Cancel Confirm" at bounding box center [644, 405] width 380 height 57
click at [584, 399] on div "Cancel Confirm" at bounding box center [644, 405] width 380 height 57
click at [577, 392] on div "Cancel Confirm" at bounding box center [644, 405] width 380 height 57
click at [716, 383] on div "Cancel Confirm" at bounding box center [644, 405] width 380 height 57
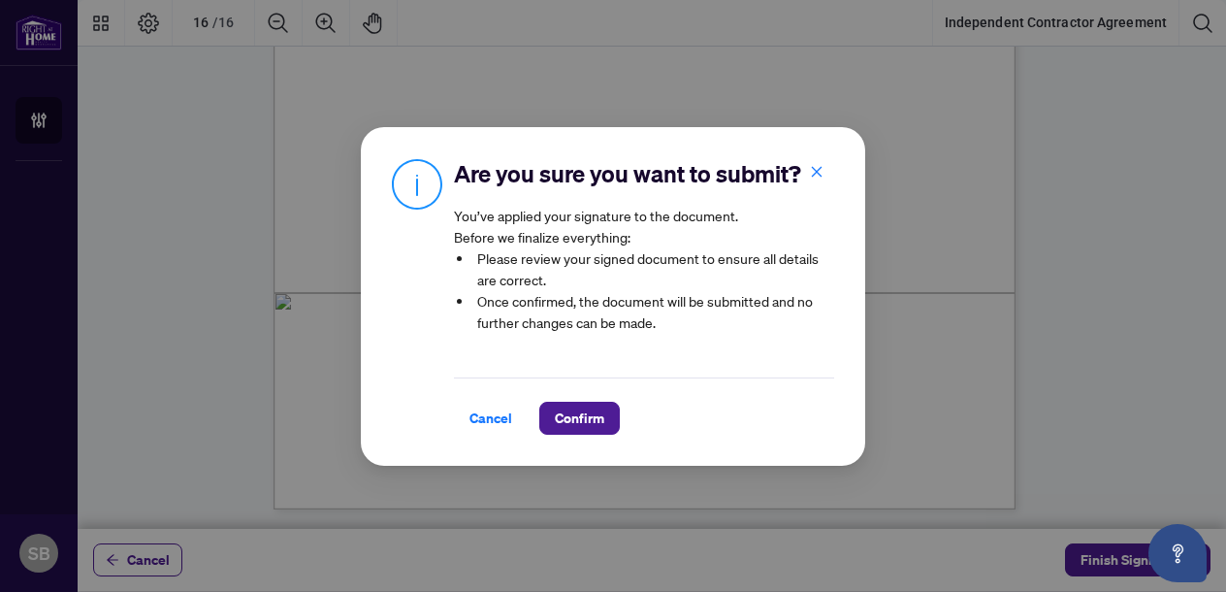
click at [492, 397] on div "Cancel Confirm" at bounding box center [644, 405] width 380 height 57
click at [491, 393] on div "Cancel Confirm" at bounding box center [644, 405] width 380 height 57
click at [818, 151] on div "Are you sure you want to submit? You’ve applied your signature to the document.…" at bounding box center [613, 296] width 504 height 338
click at [813, 148] on div "Are you sure you want to submit? You’ve applied your signature to the document.…" at bounding box center [613, 296] width 504 height 338
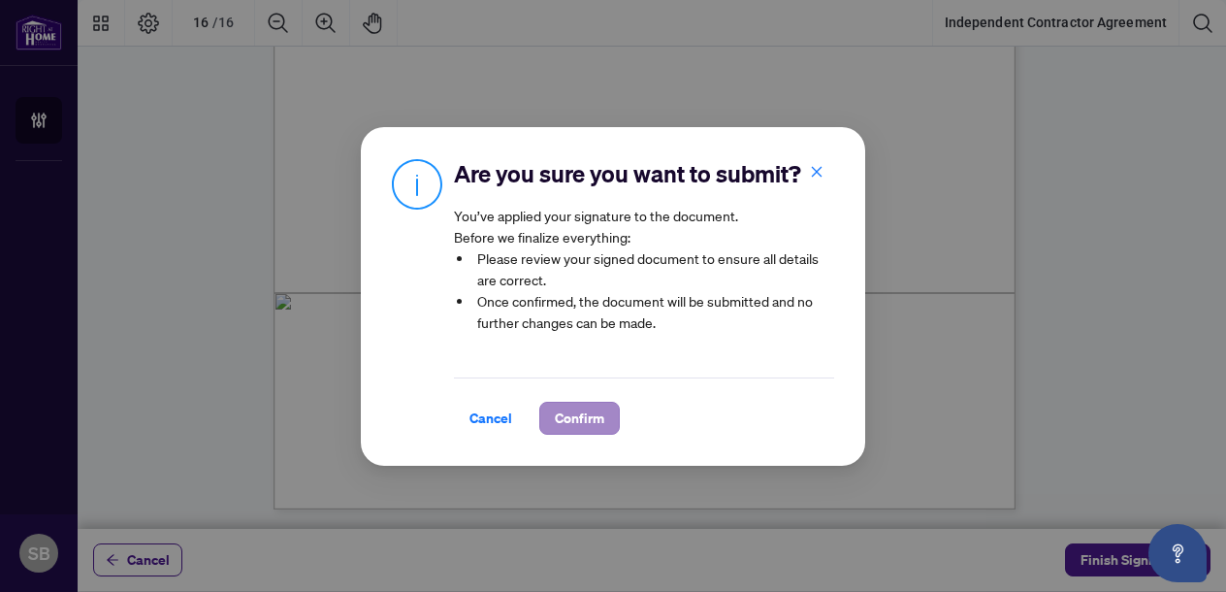
click at [578, 415] on span "Confirm" at bounding box center [579, 417] width 49 height 31
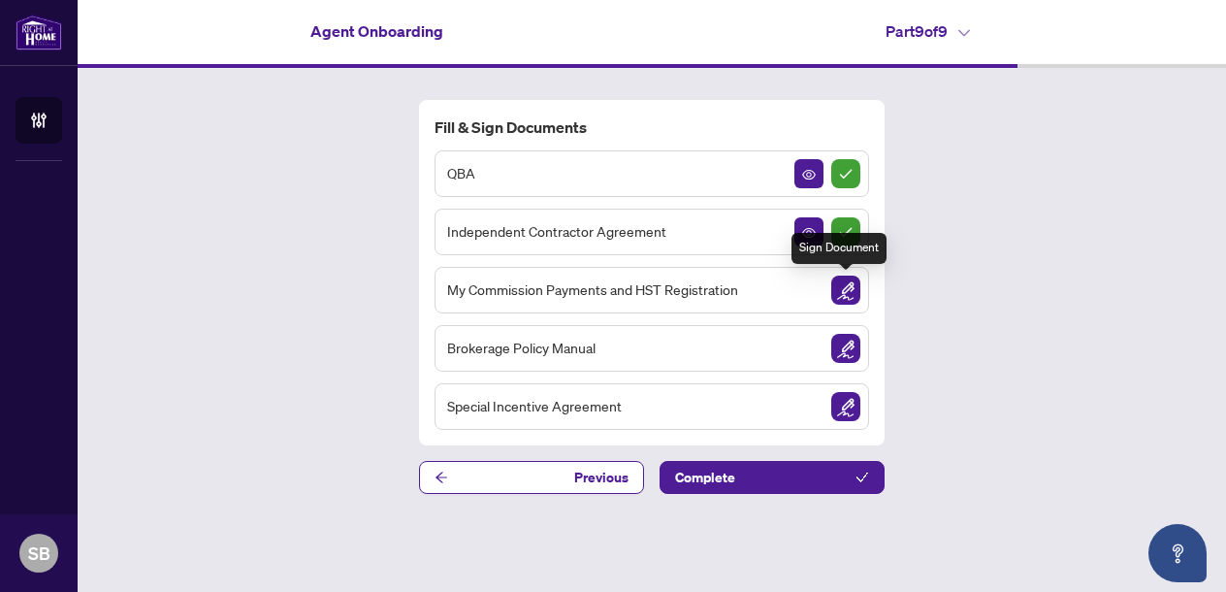
click at [843, 281] on img "Sign Document" at bounding box center [845, 289] width 29 height 29
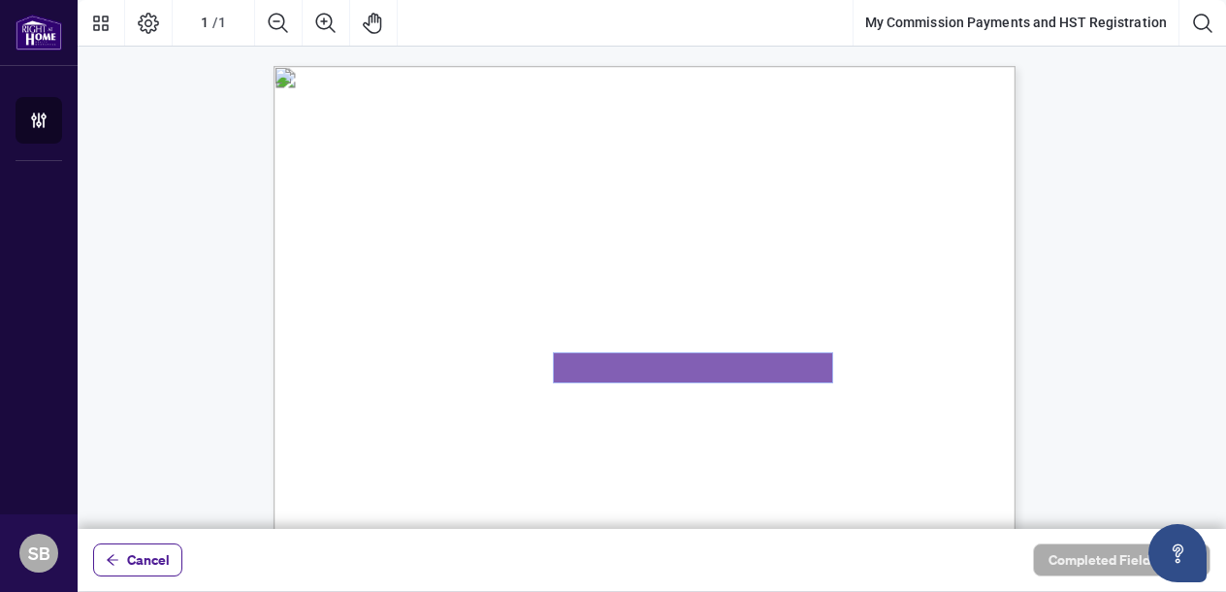
click at [601, 373] on textarea "01K2N82W0617PR3KA8X9DYAB9F" at bounding box center [693, 367] width 278 height 29
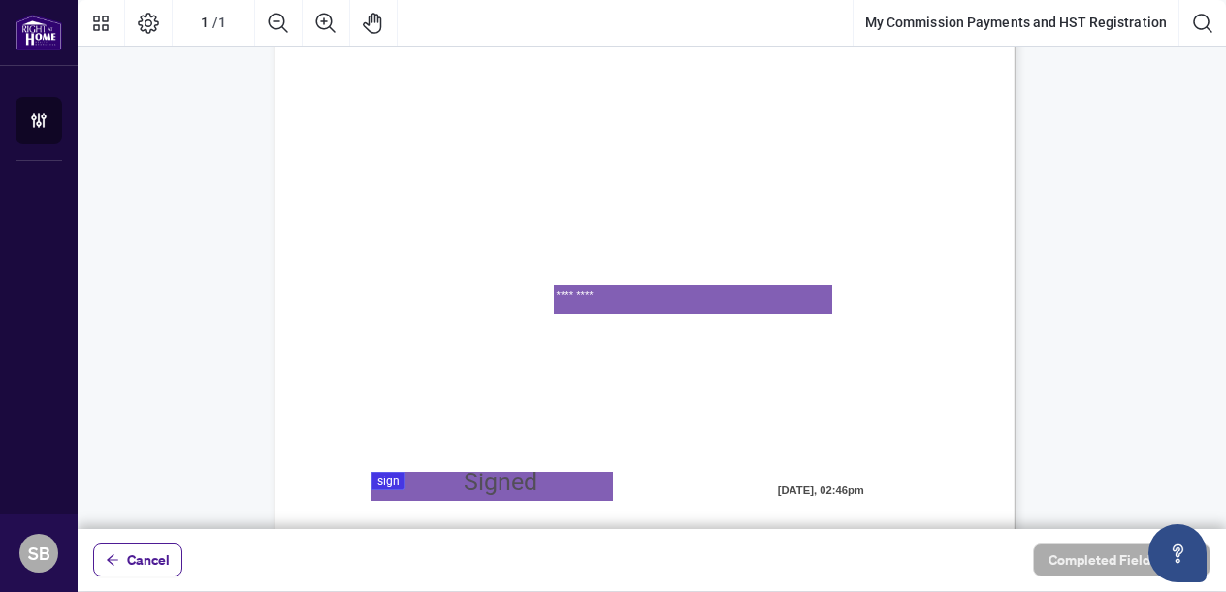
scroll to position [142, 0]
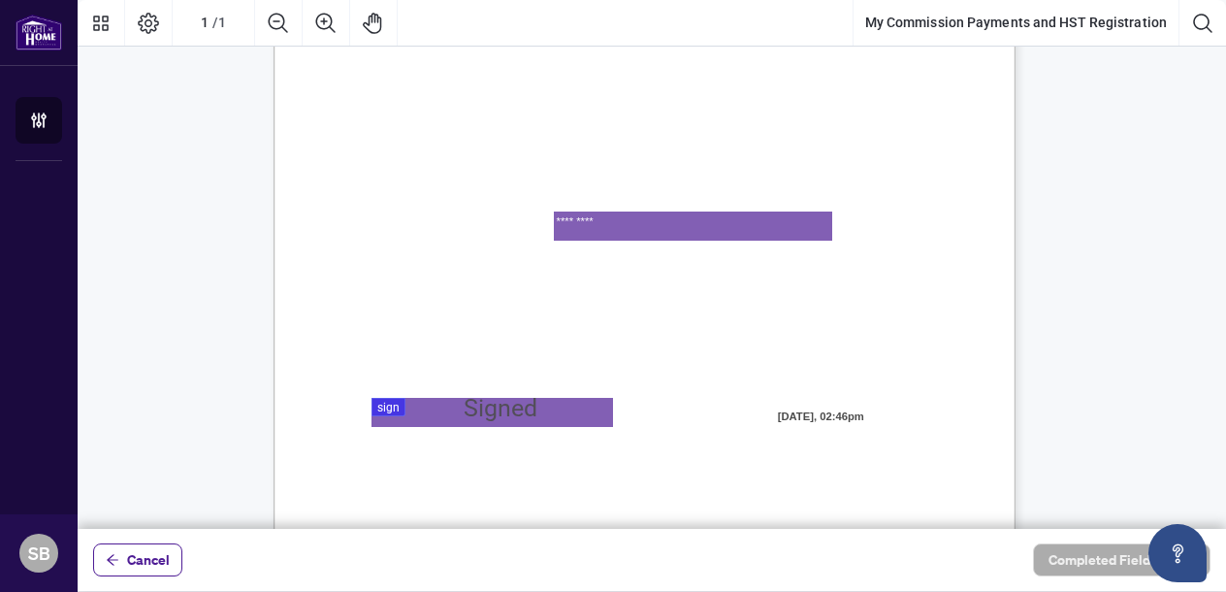
type textarea "*********"
click at [485, 412] on div at bounding box center [652, 264] width 1148 height 529
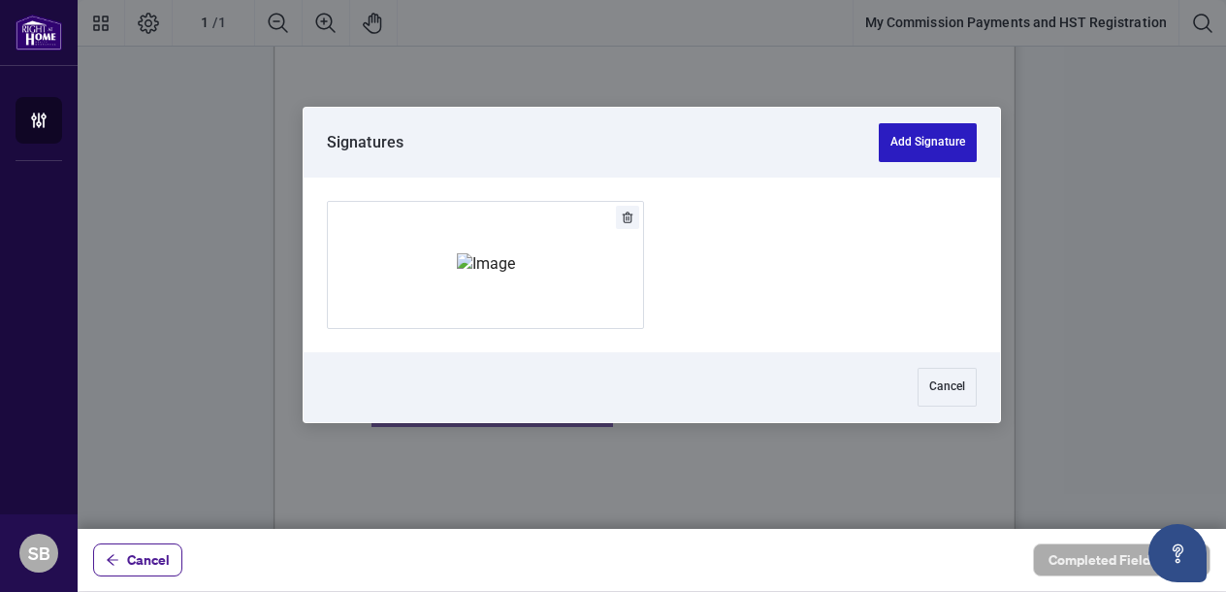
click at [913, 140] on button "Add Signature" at bounding box center [928, 142] width 98 height 39
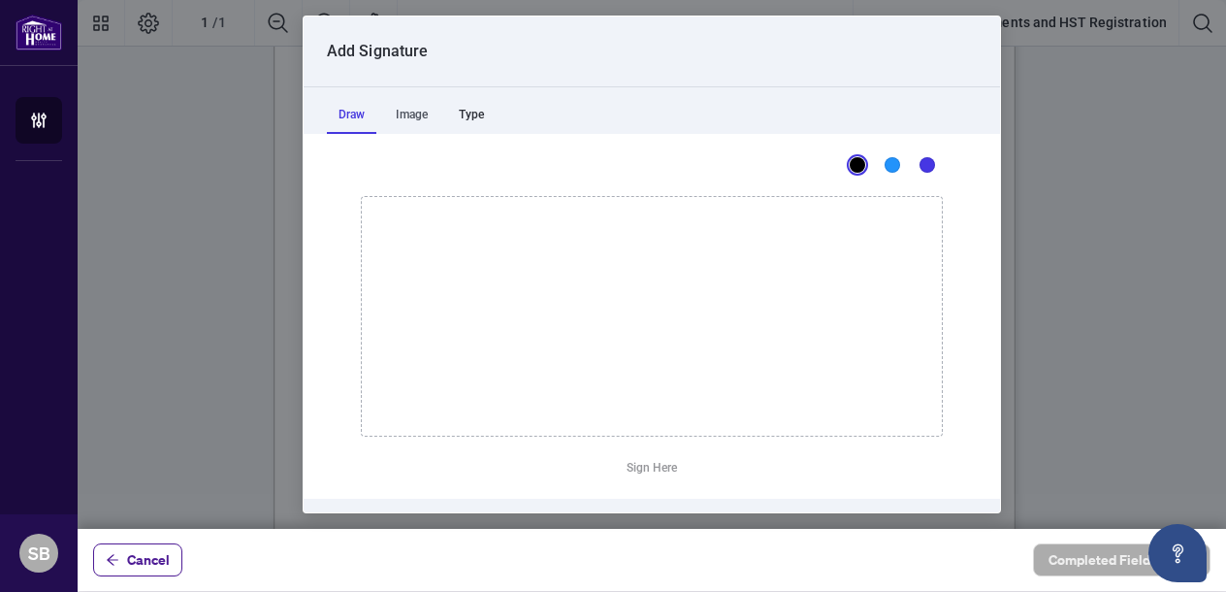
click at [483, 117] on div "Type" at bounding box center [471, 114] width 48 height 39
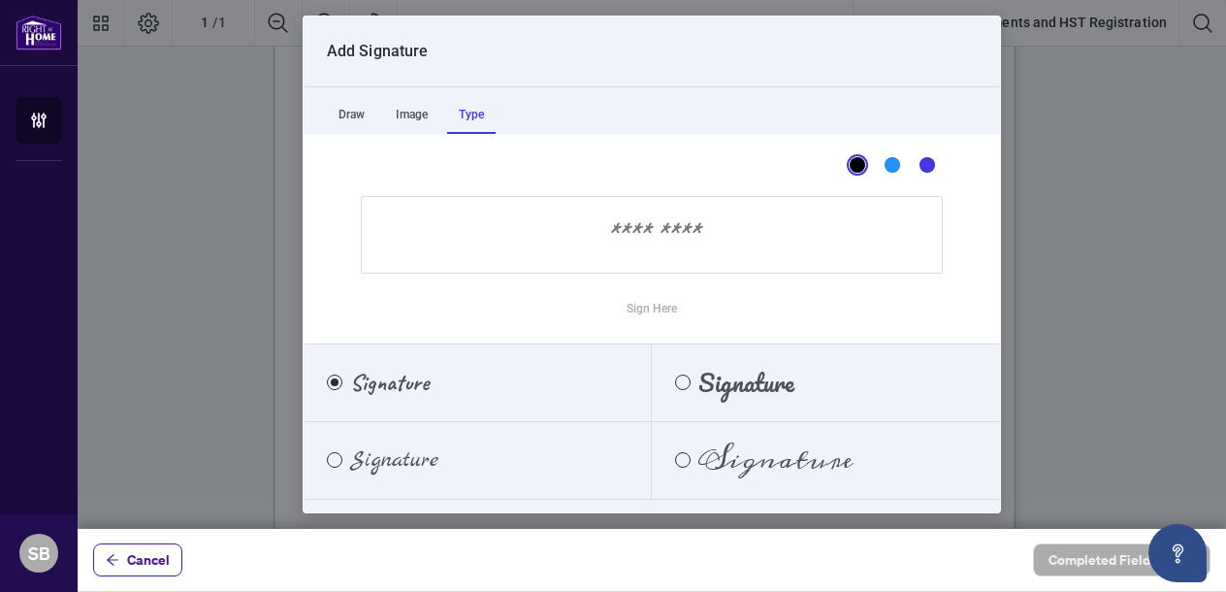
click at [424, 462] on span "Signature" at bounding box center [394, 459] width 88 height 21
click at [541, 239] on input "Sign Here" at bounding box center [652, 235] width 582 height 78
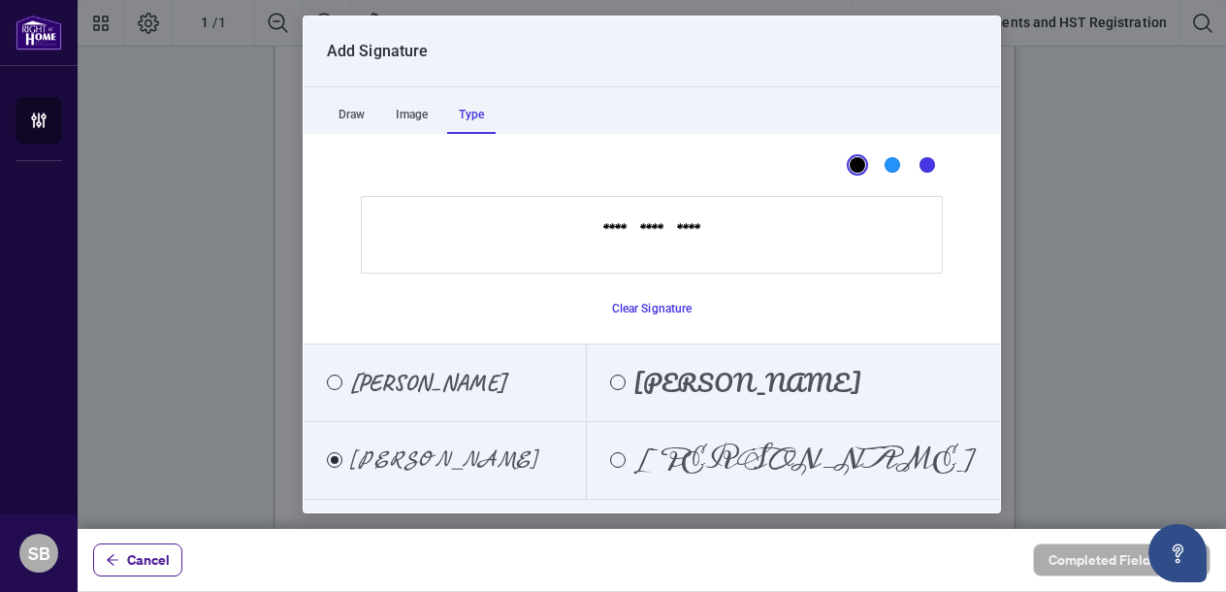
scroll to position [56, 0]
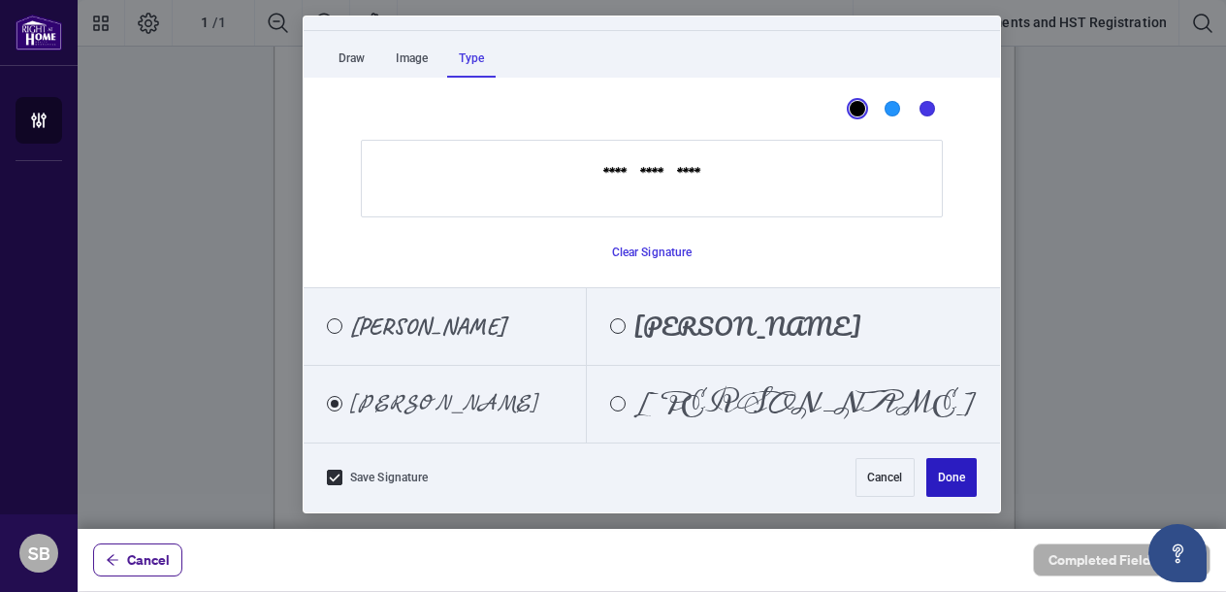
type input "**********"
click at [926, 482] on button "Done" at bounding box center [951, 477] width 50 height 39
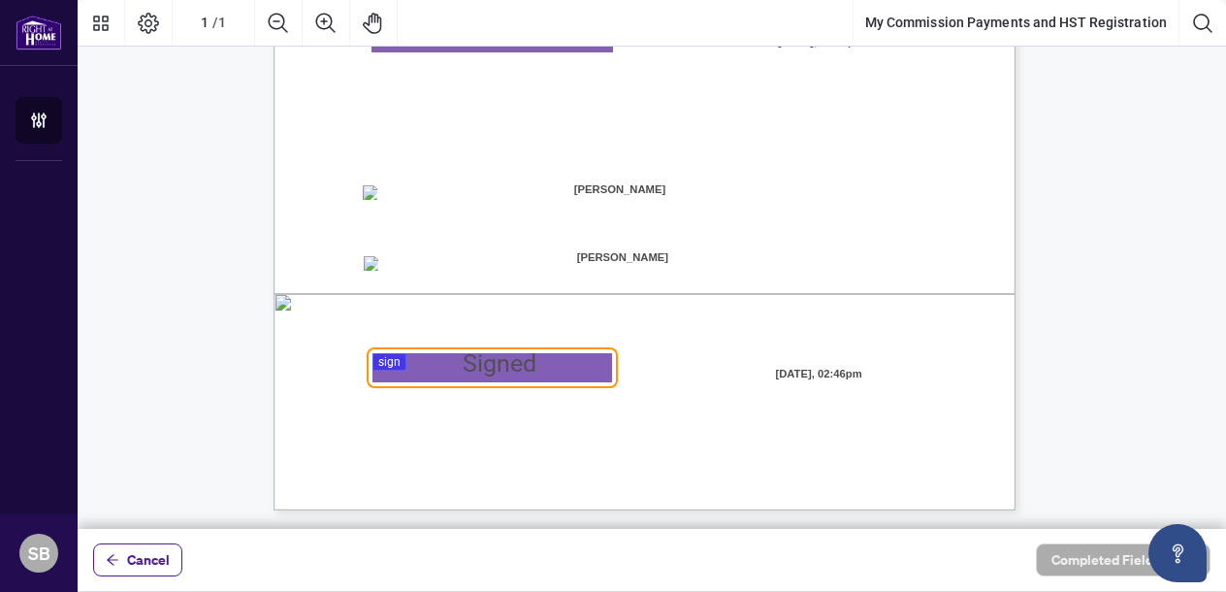
scroll to position [517, 0]
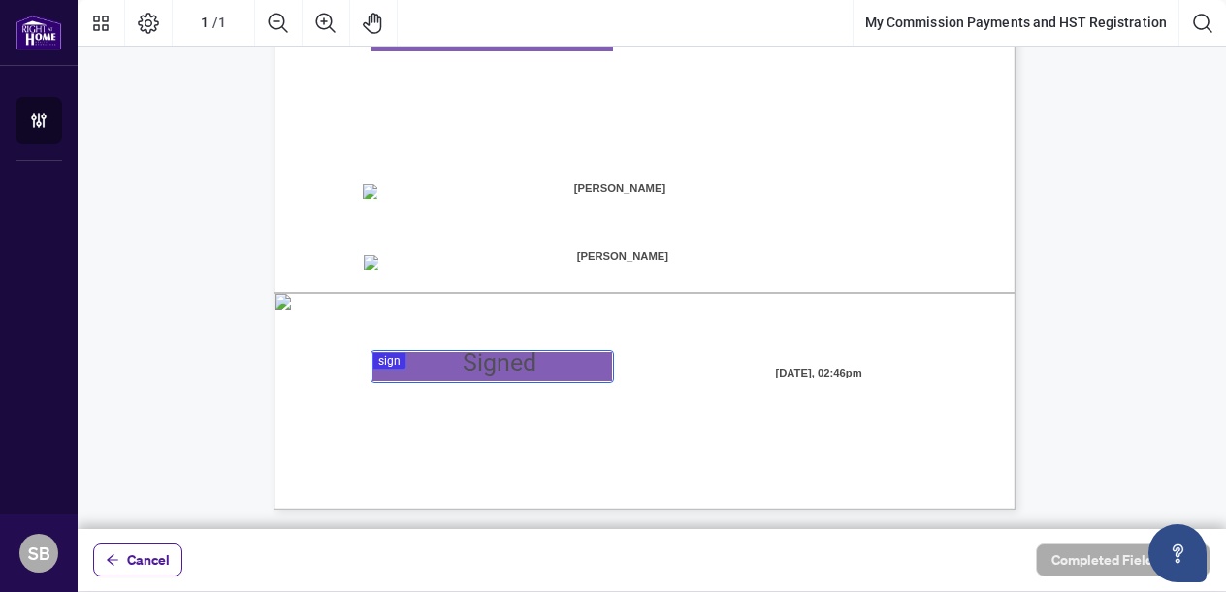
click at [376, 355] on div at bounding box center [652, 264] width 1148 height 529
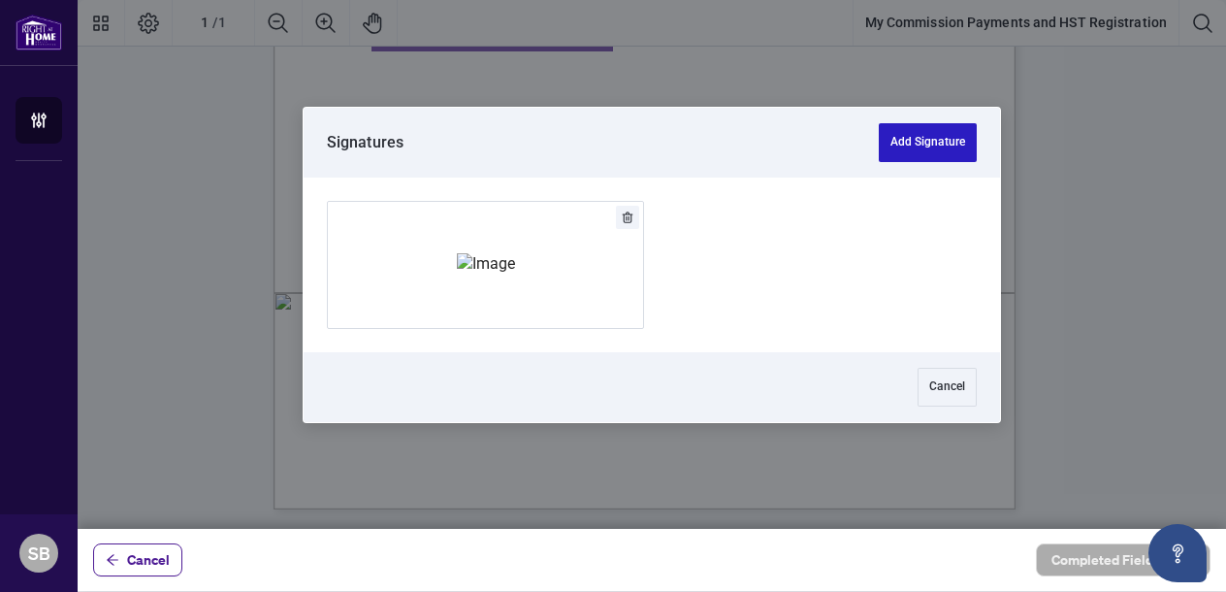
click at [929, 129] on button "Add Signature" at bounding box center [928, 142] width 98 height 39
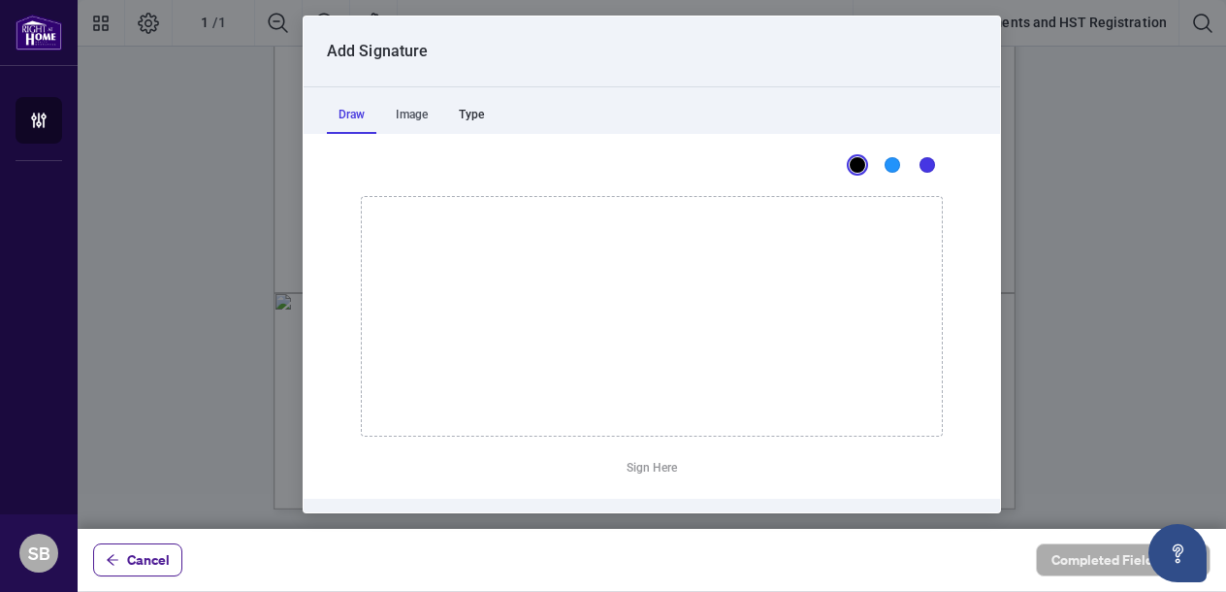
click at [496, 114] on div "Type" at bounding box center [471, 114] width 48 height 39
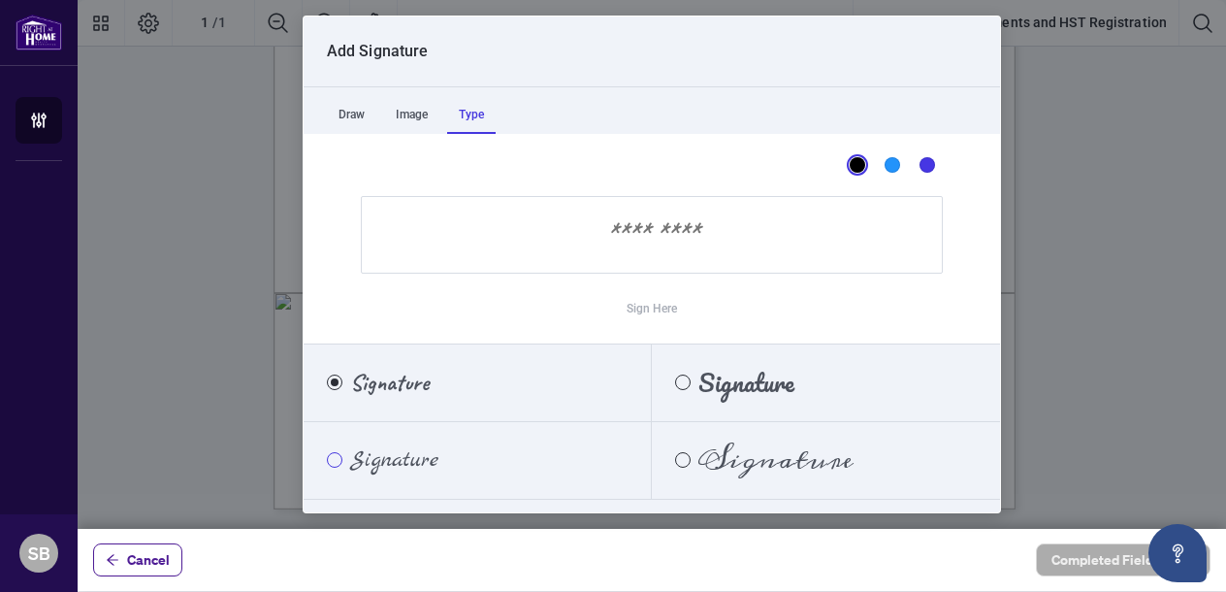
click at [333, 457] on div "Marck Script" at bounding box center [335, 460] width 16 height 16
click at [599, 250] on input "Sign Here" at bounding box center [652, 235] width 582 height 78
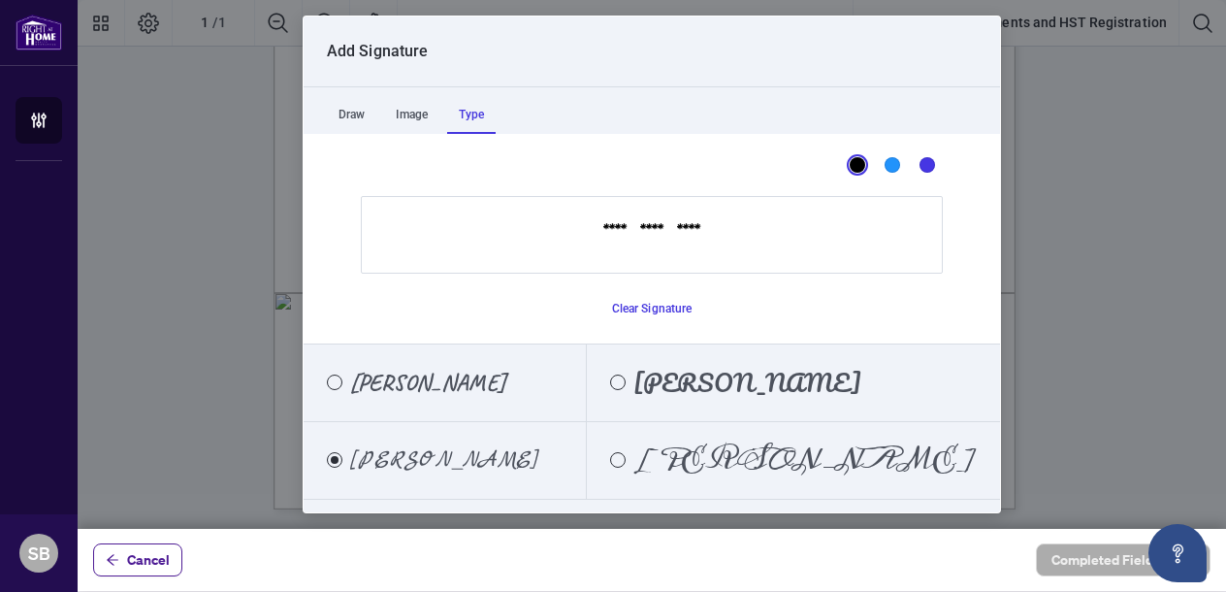
scroll to position [56, 0]
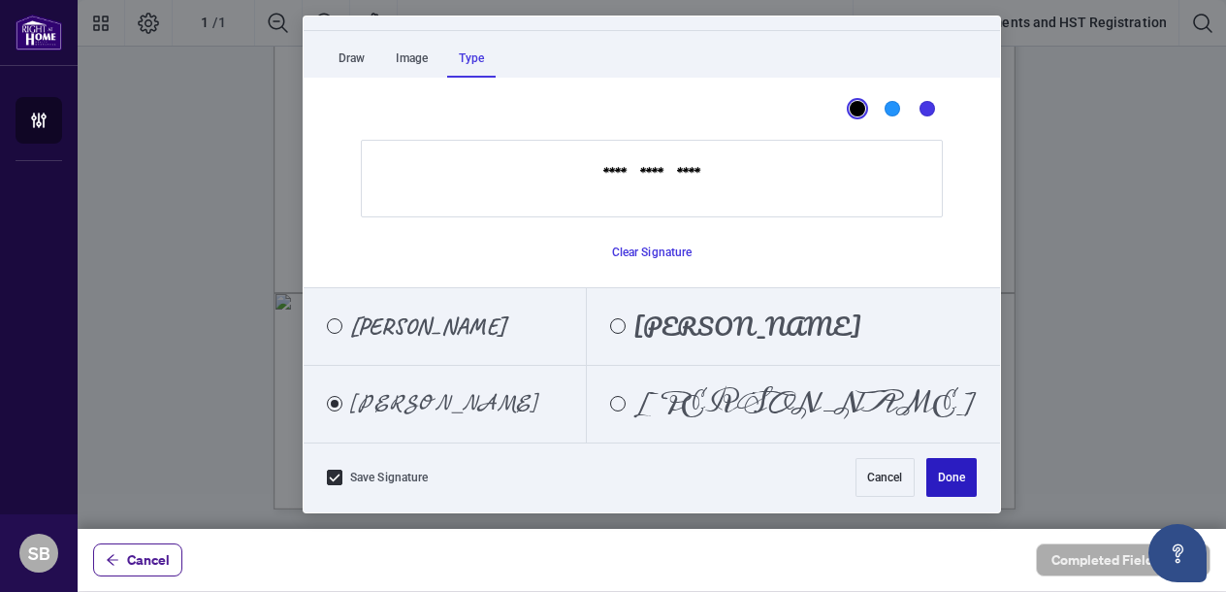
type input "**********"
click at [926, 483] on button "Done" at bounding box center [951, 477] width 50 height 39
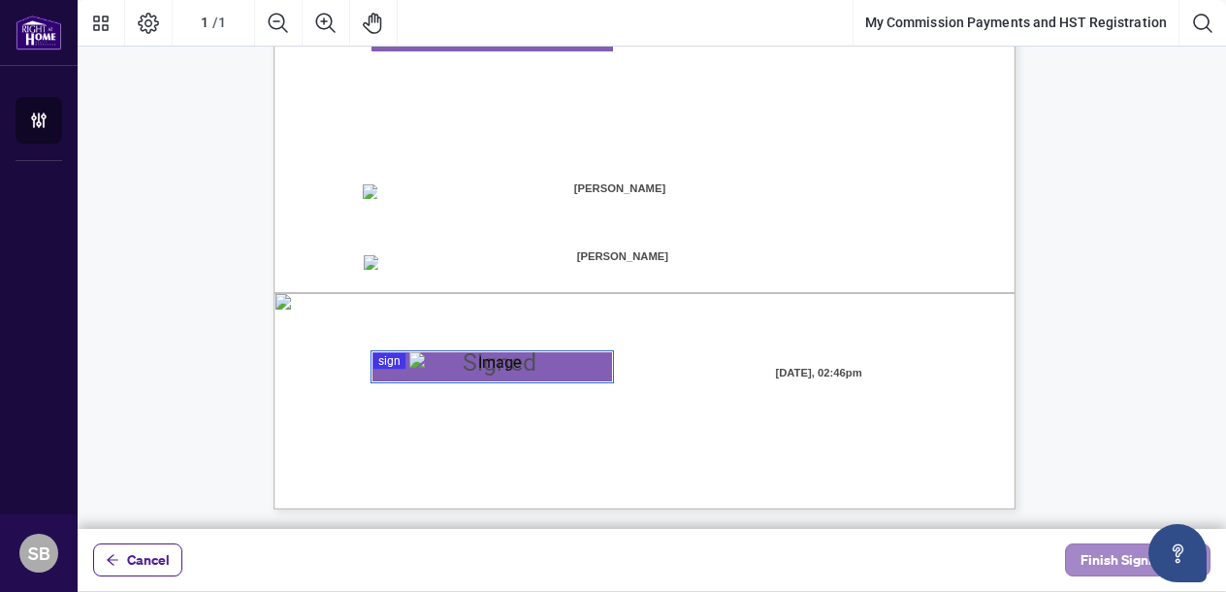
click at [1114, 557] on span "Finish Signing" at bounding box center [1123, 559] width 87 height 31
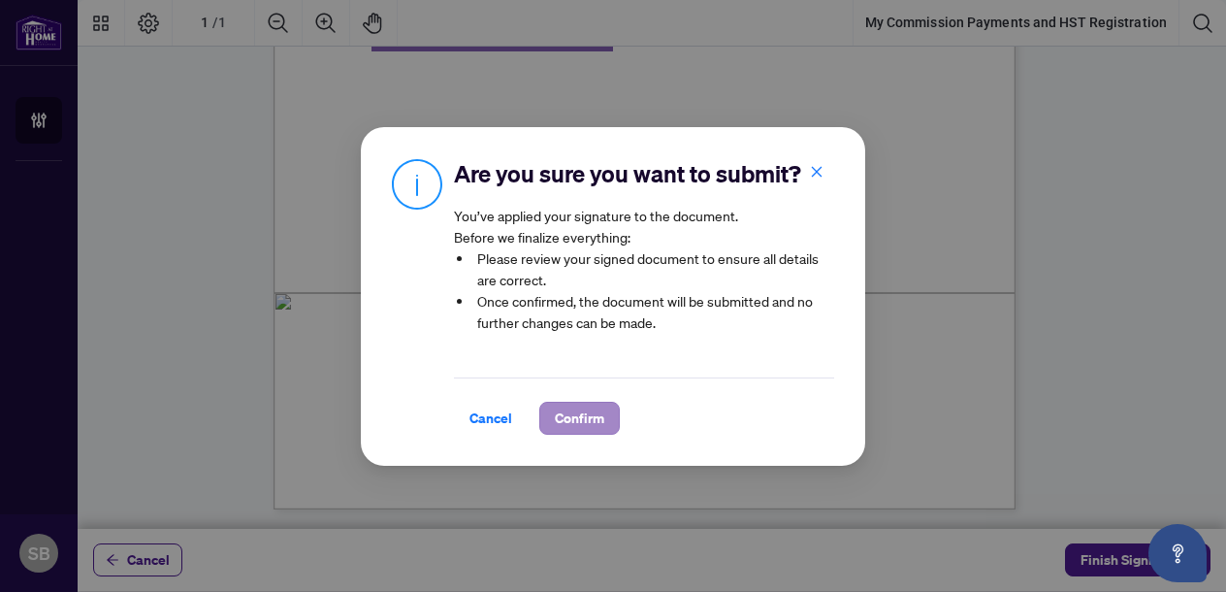
click at [566, 416] on span "Confirm" at bounding box center [579, 417] width 49 height 31
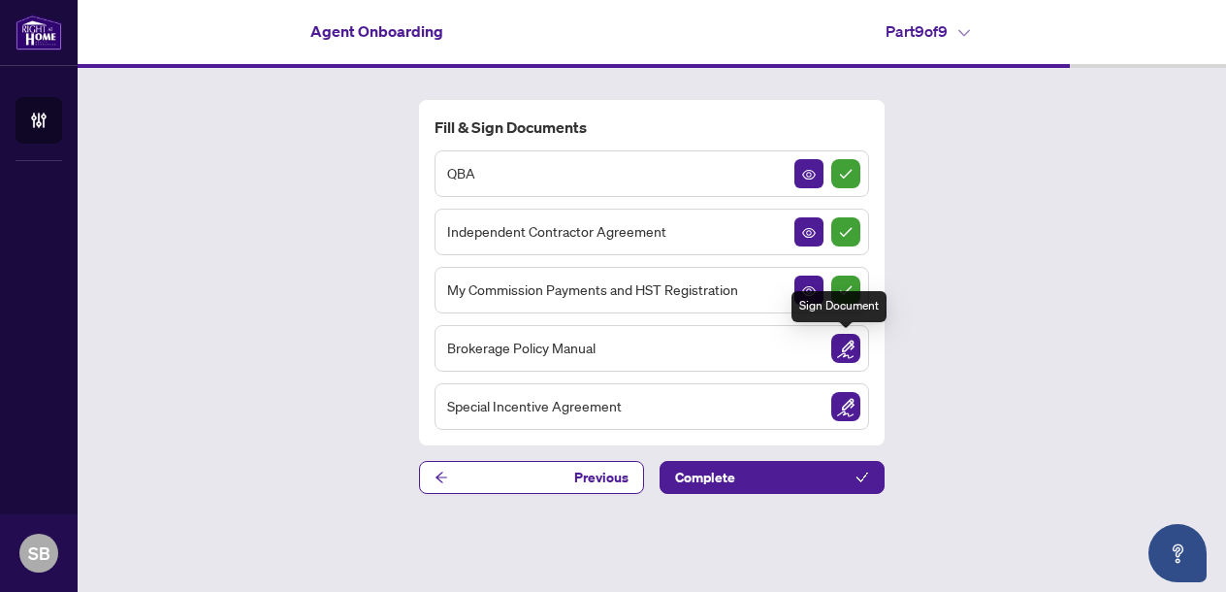
click at [846, 347] on img "Sign Document" at bounding box center [845, 348] width 29 height 29
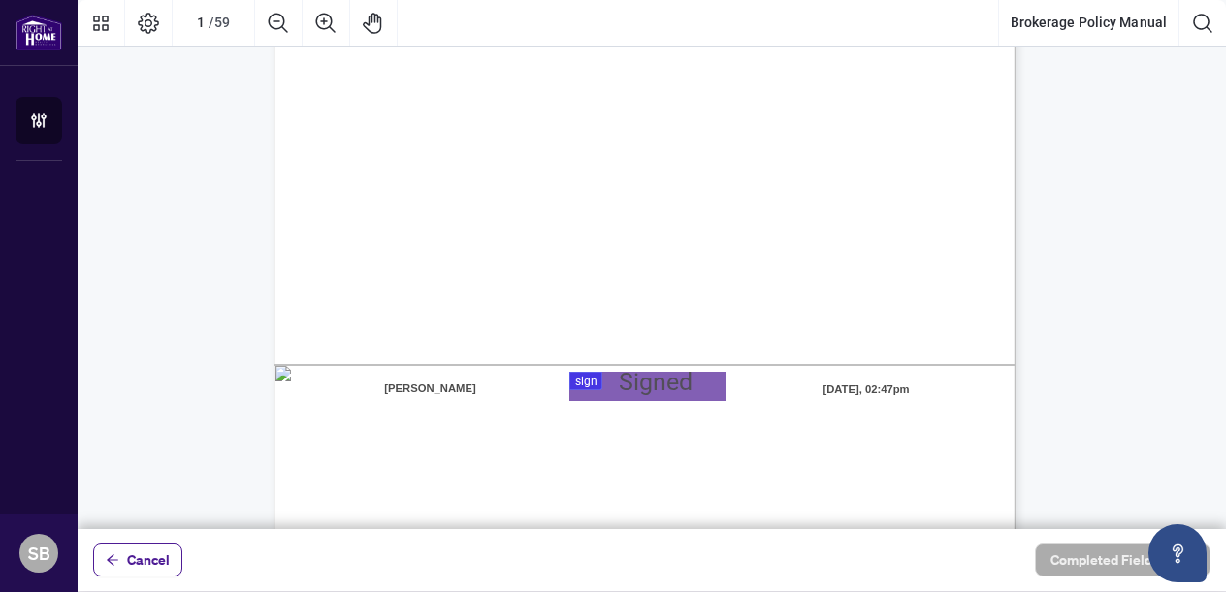
scroll to position [521, 0]
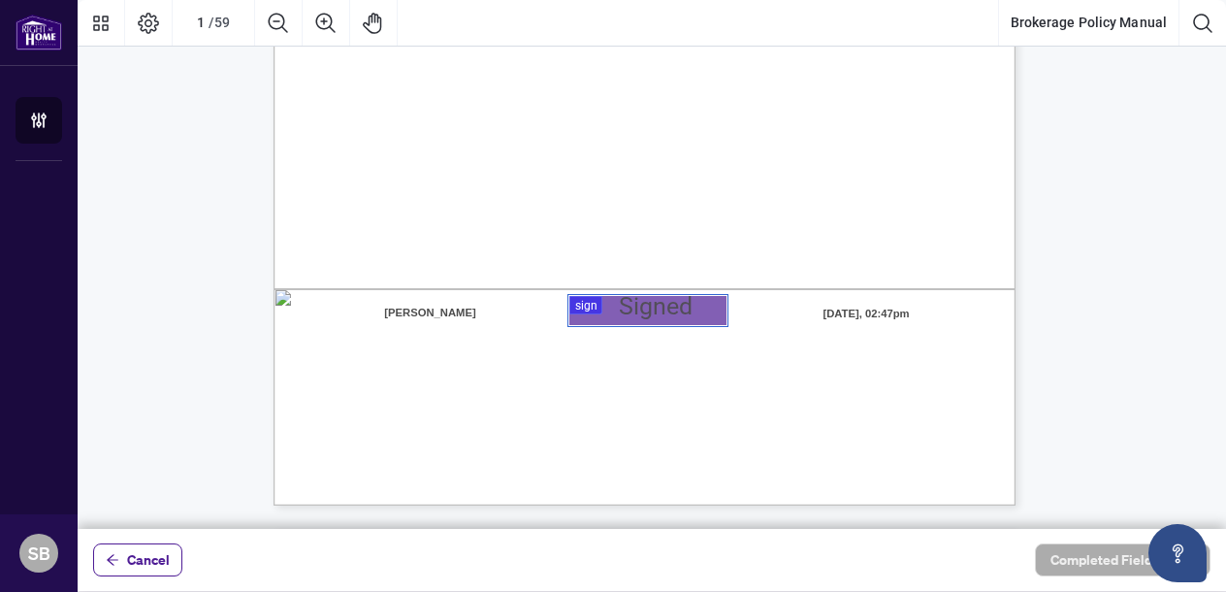
click at [632, 321] on div at bounding box center [652, 264] width 1148 height 529
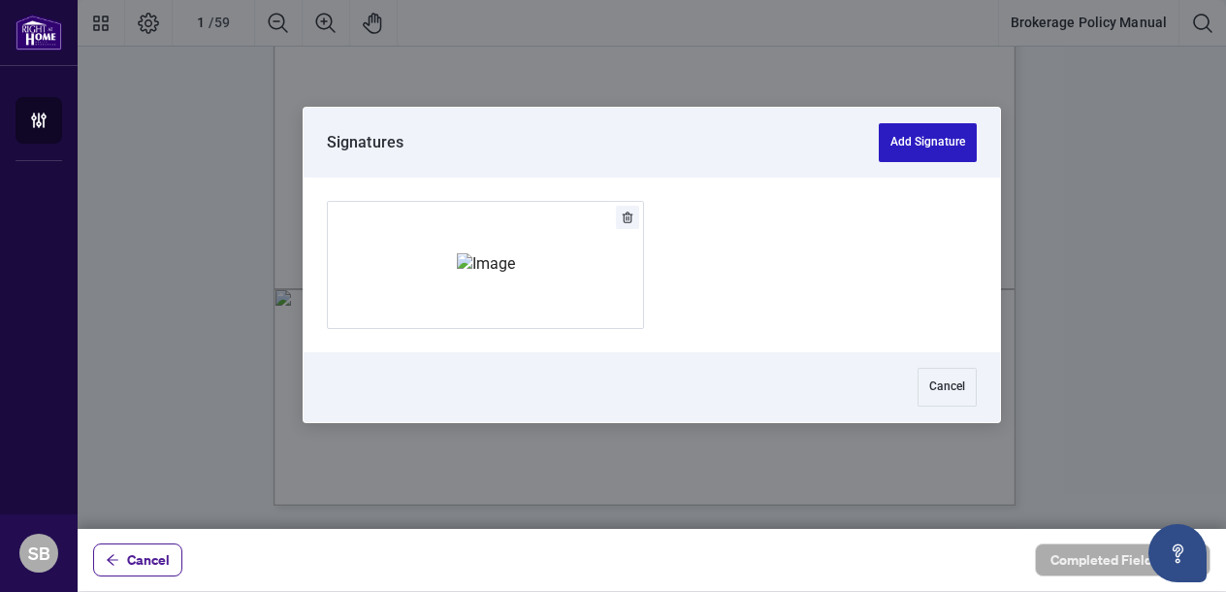
click at [924, 130] on button "Add Signature" at bounding box center [928, 142] width 98 height 39
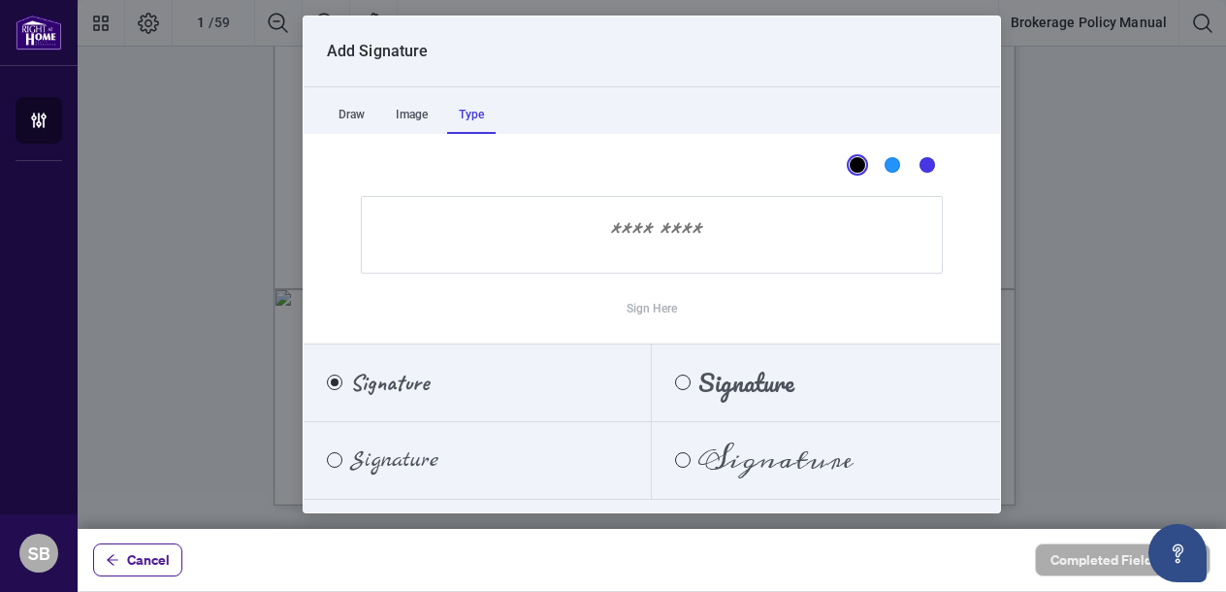
click at [494, 116] on div "Type" at bounding box center [471, 114] width 48 height 39
click at [335, 462] on div "Marck Script" at bounding box center [335, 460] width 16 height 16
click at [504, 231] on input "Sign Here" at bounding box center [652, 235] width 582 height 78
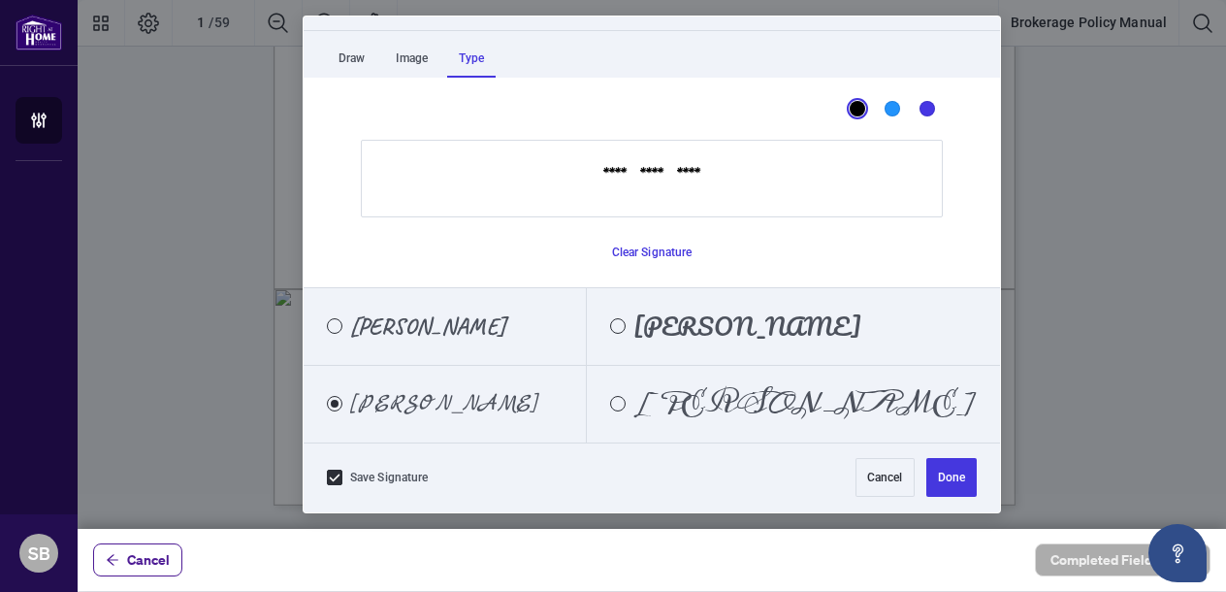
scroll to position [56, 0]
type input "**********"
click at [926, 479] on button "Done" at bounding box center [951, 477] width 50 height 39
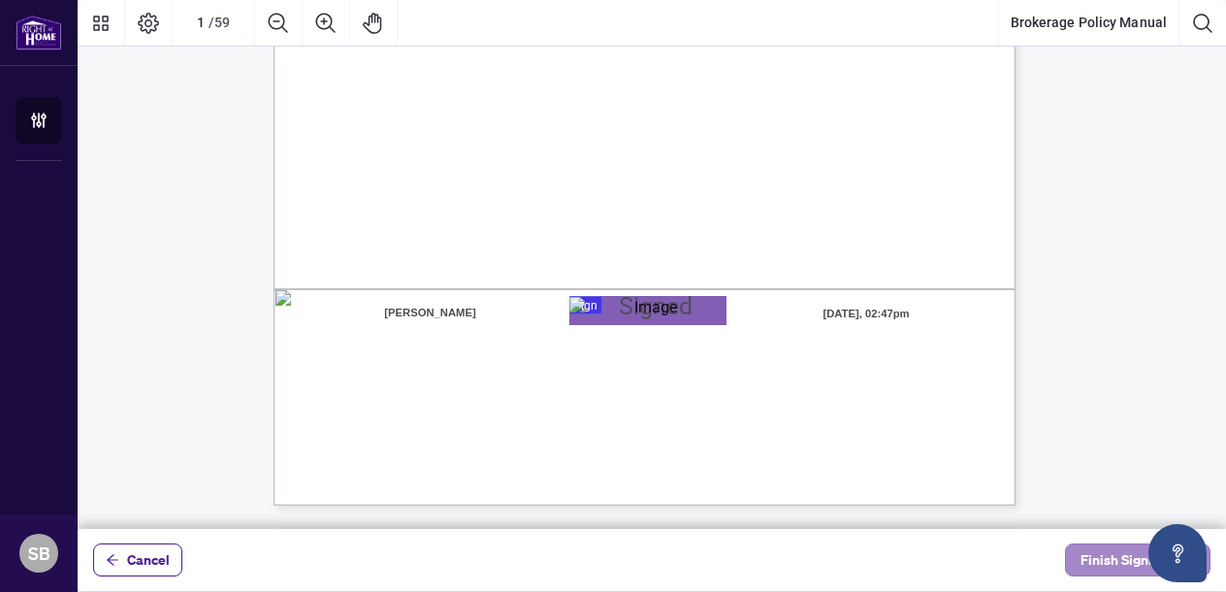
click at [1090, 563] on span "Finish Signing" at bounding box center [1123, 559] width 87 height 31
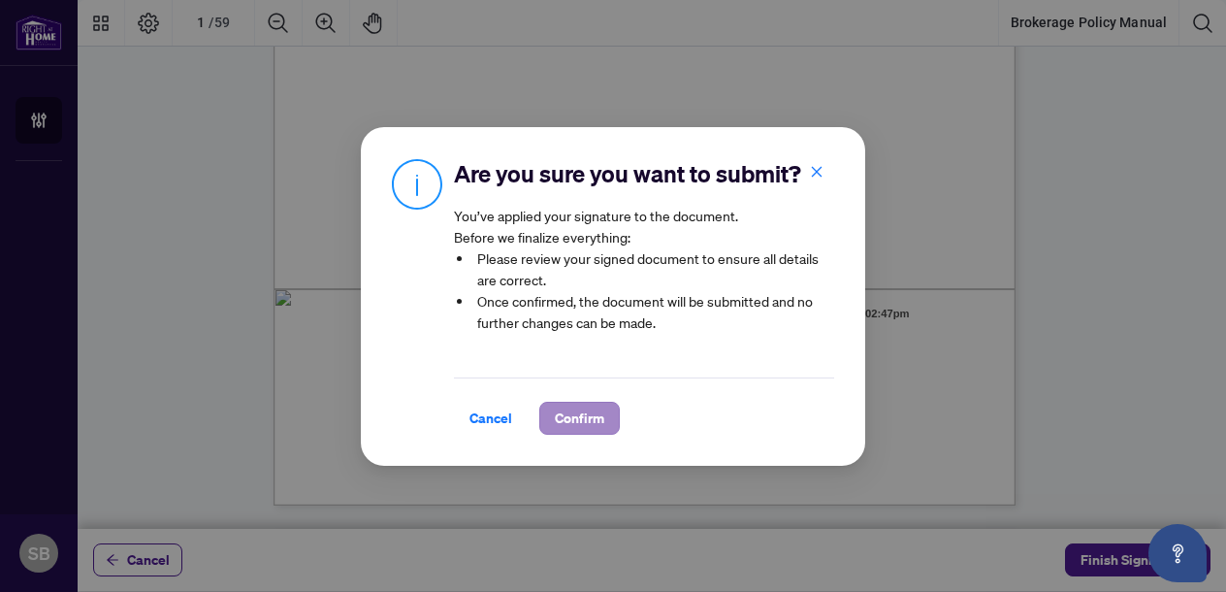
click at [574, 420] on span "Confirm" at bounding box center [579, 417] width 49 height 31
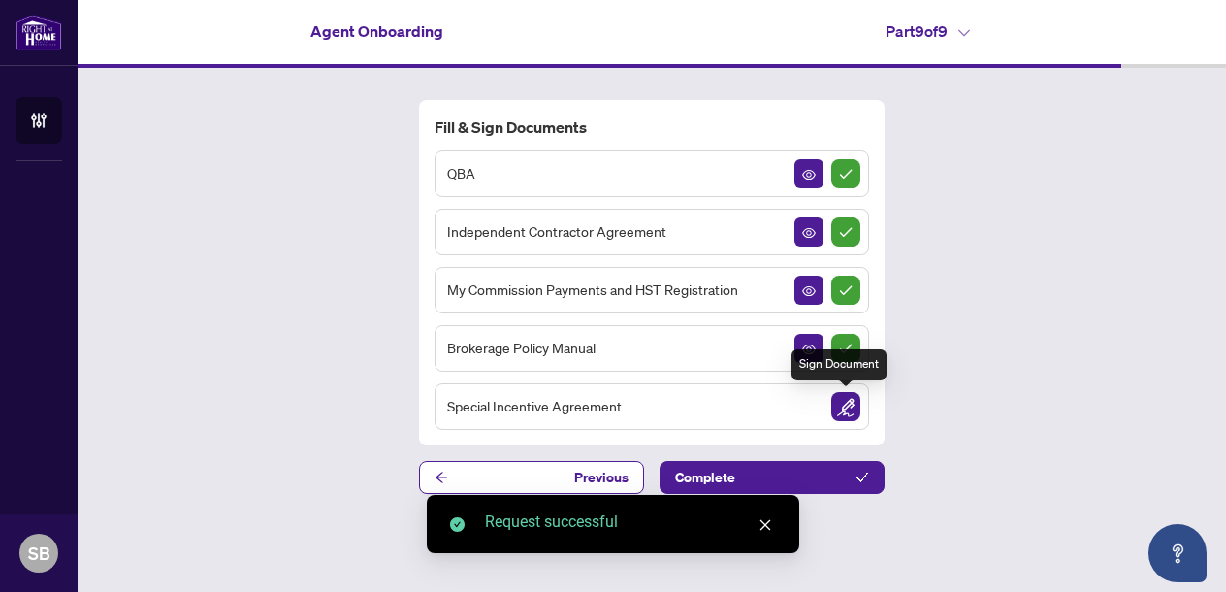
click at [844, 404] on img "Sign Document" at bounding box center [845, 406] width 29 height 29
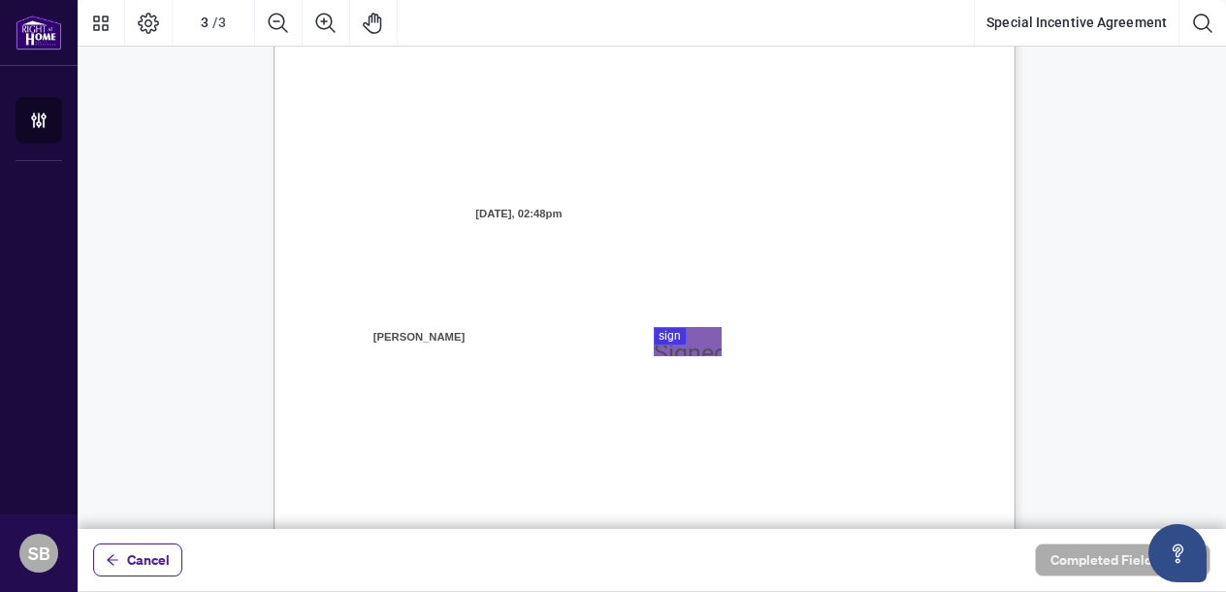
scroll to position [2155, 0]
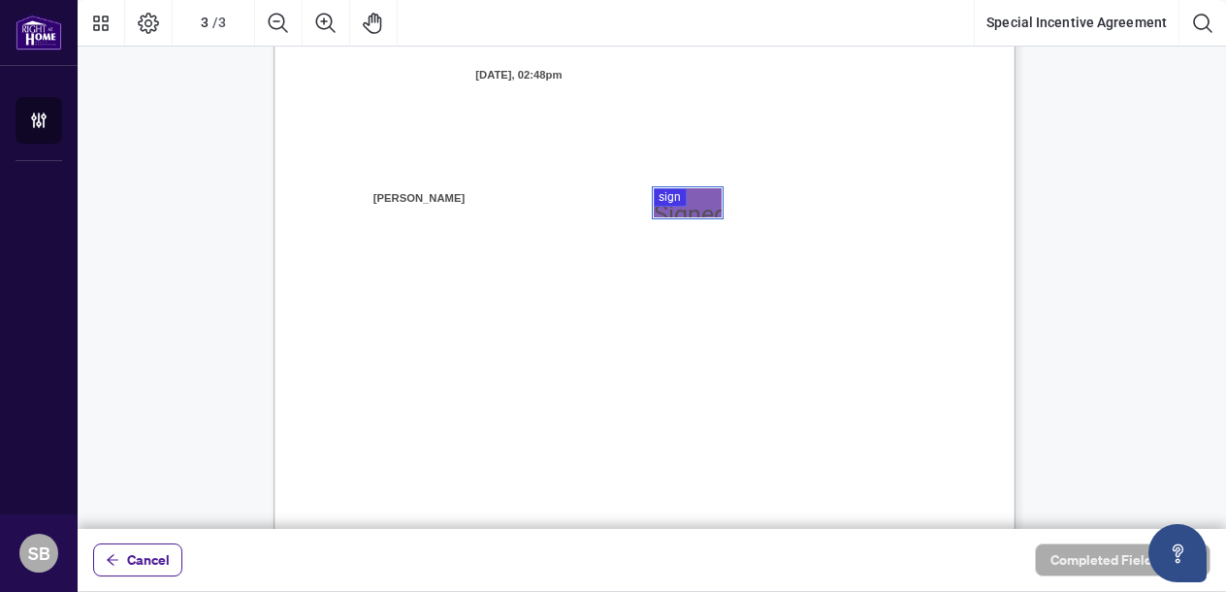
click at [681, 203] on div at bounding box center [652, 264] width 1148 height 529
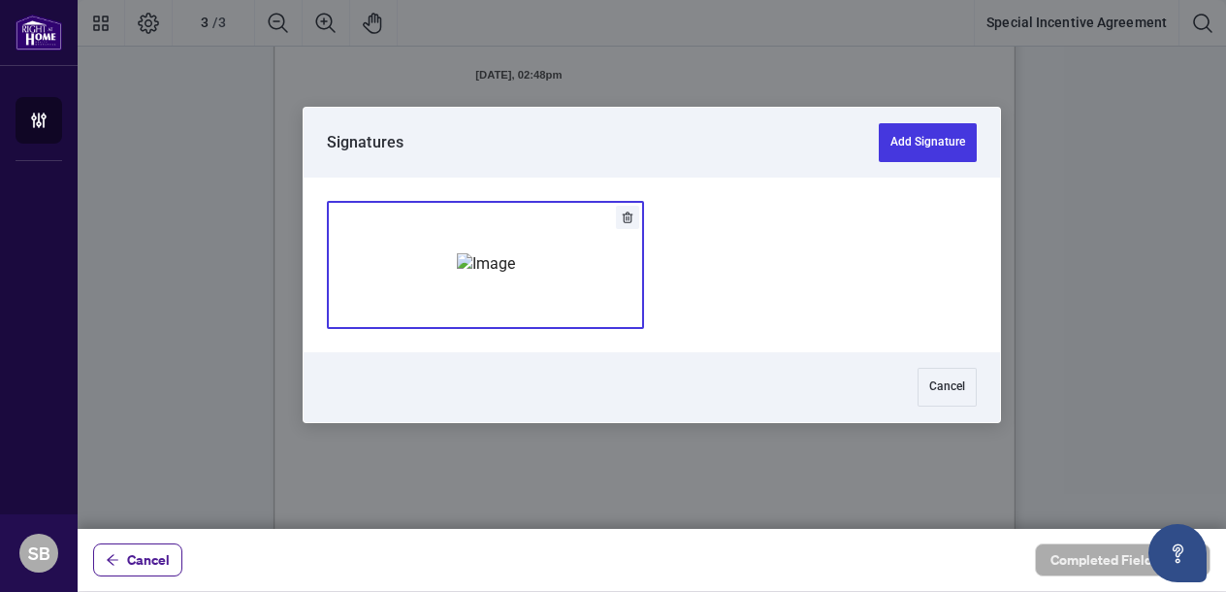
click at [486, 253] on img "Add Signature" at bounding box center [486, 263] width 58 height 21
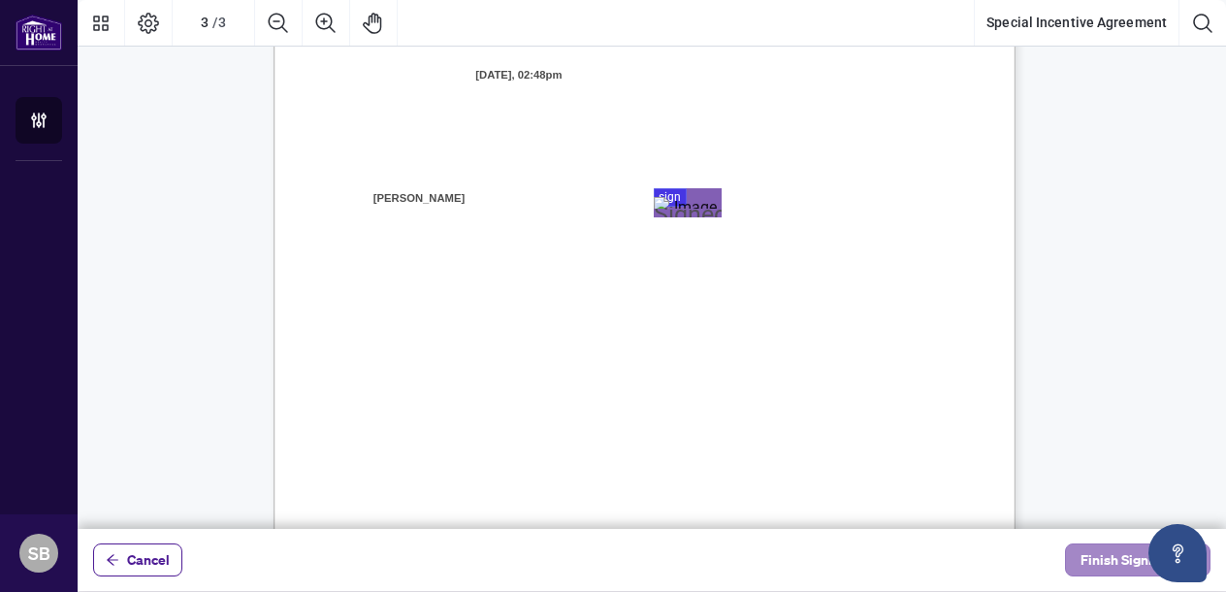
click at [1104, 561] on span "Finish Signing" at bounding box center [1123, 559] width 87 height 31
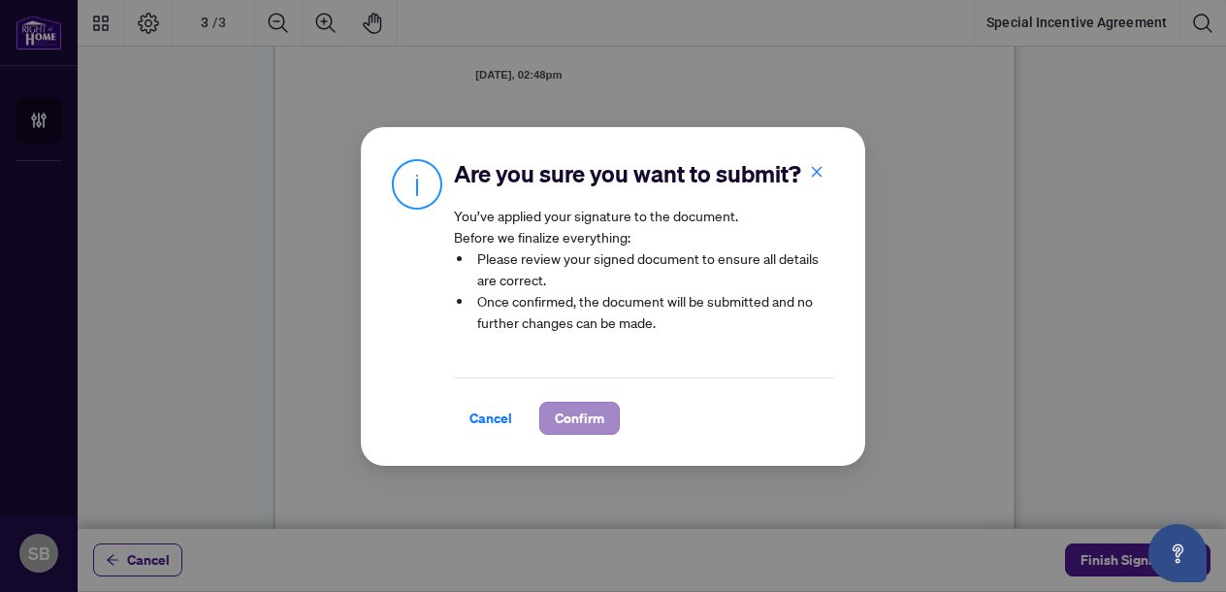
click at [559, 417] on span "Confirm" at bounding box center [579, 417] width 49 height 31
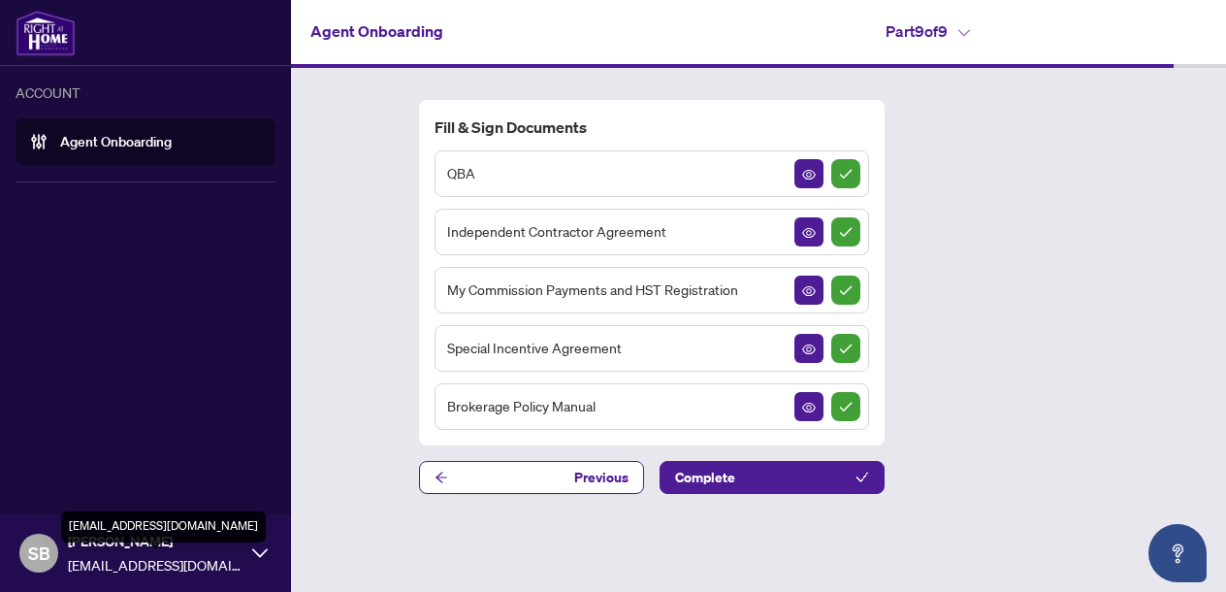
click at [182, 561] on span "[EMAIL_ADDRESS][DOMAIN_NAME]" at bounding box center [155, 564] width 175 height 21
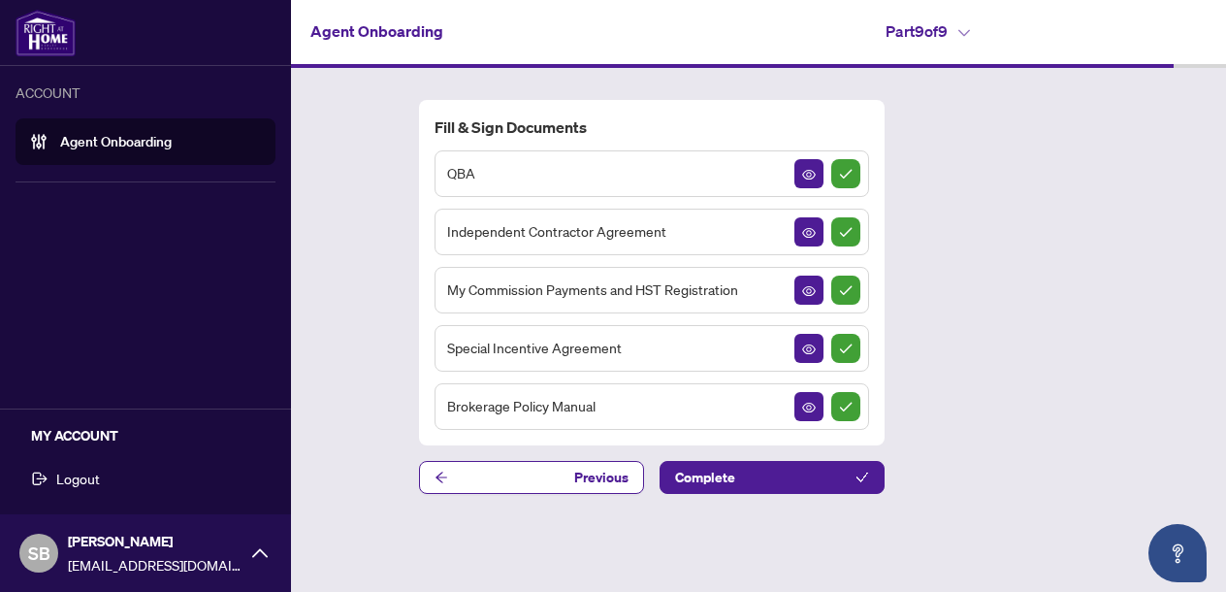
click at [60, 480] on span "Logout" at bounding box center [78, 478] width 44 height 31
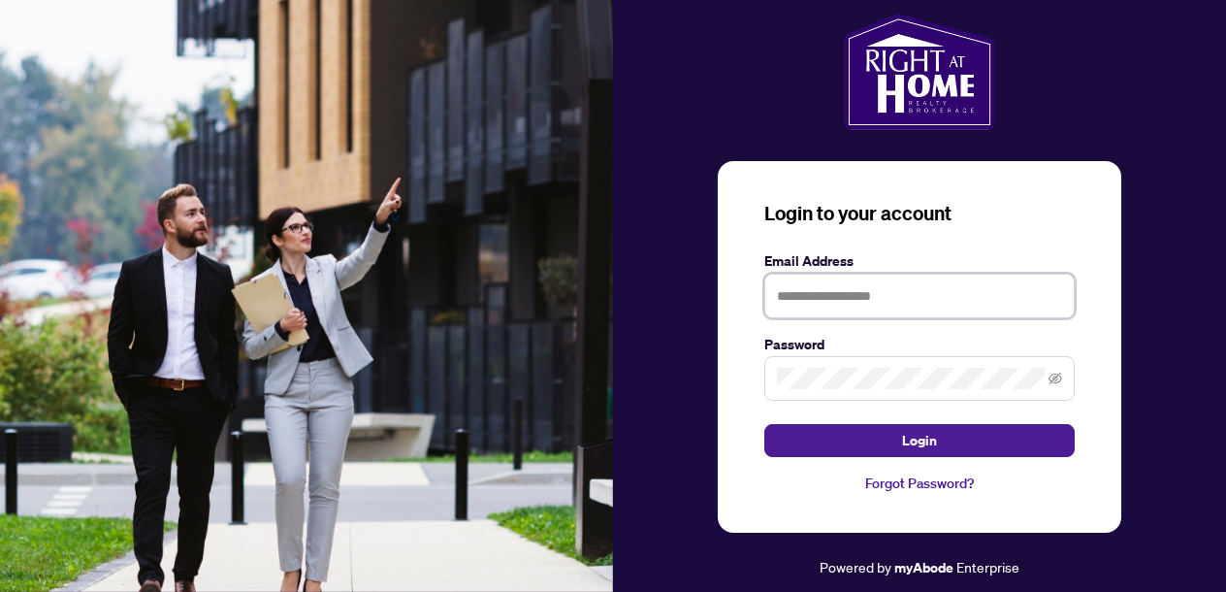
type input "**********"
click at [919, 440] on button "Login" at bounding box center [919, 440] width 310 height 33
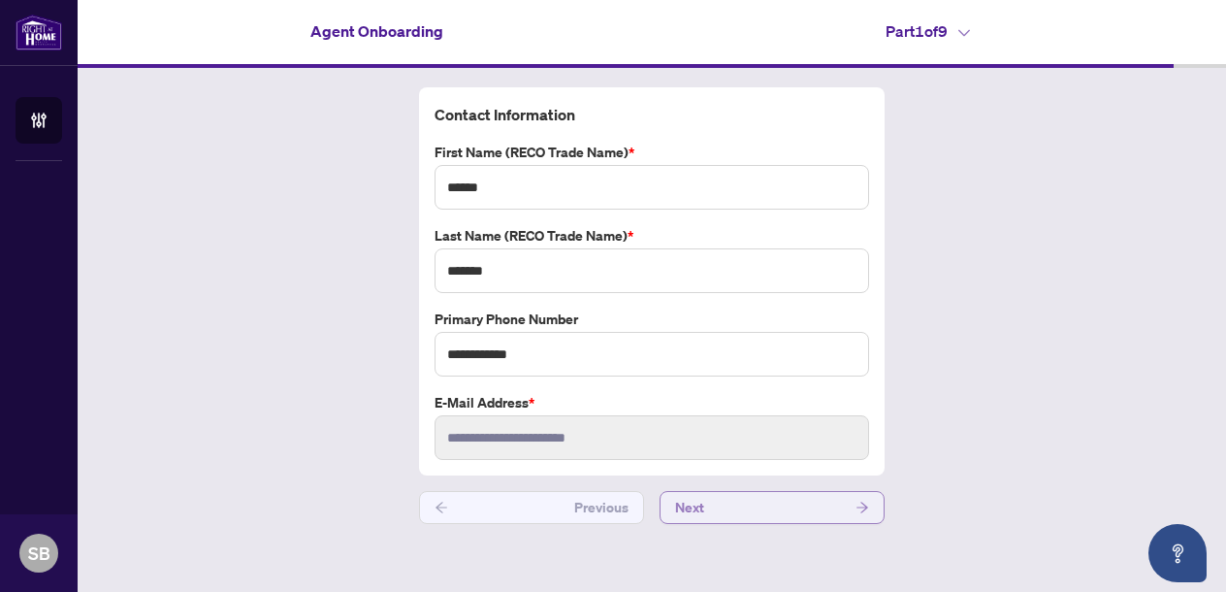
click at [863, 505] on icon "arrow-right" at bounding box center [862, 507] width 14 height 14
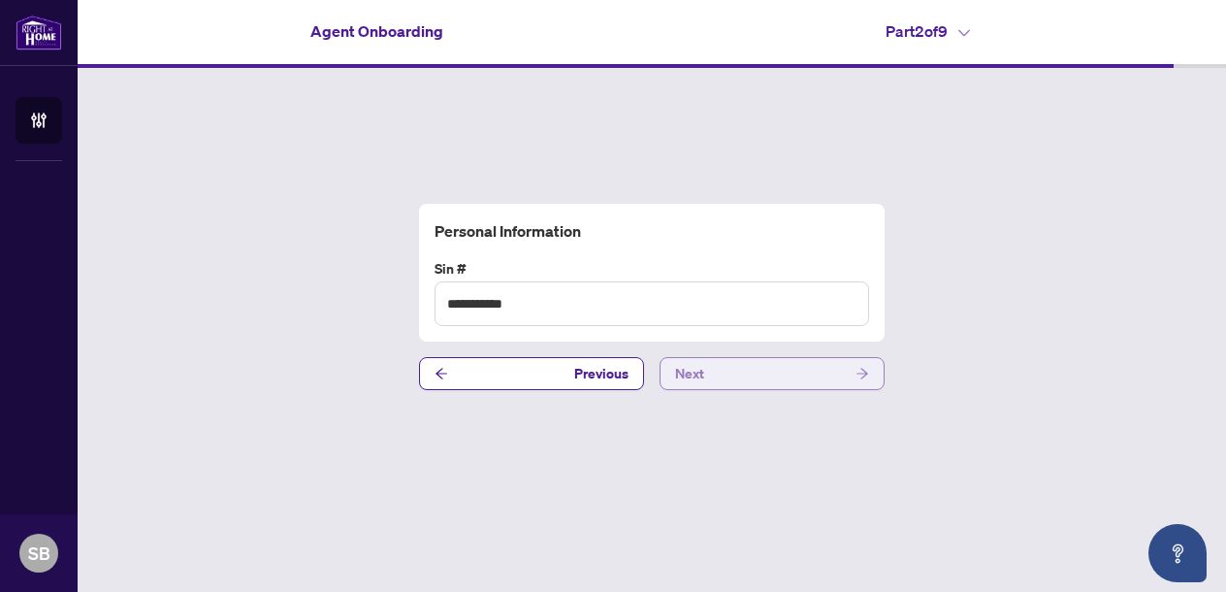
click at [841, 369] on button "Next" at bounding box center [771, 373] width 225 height 33
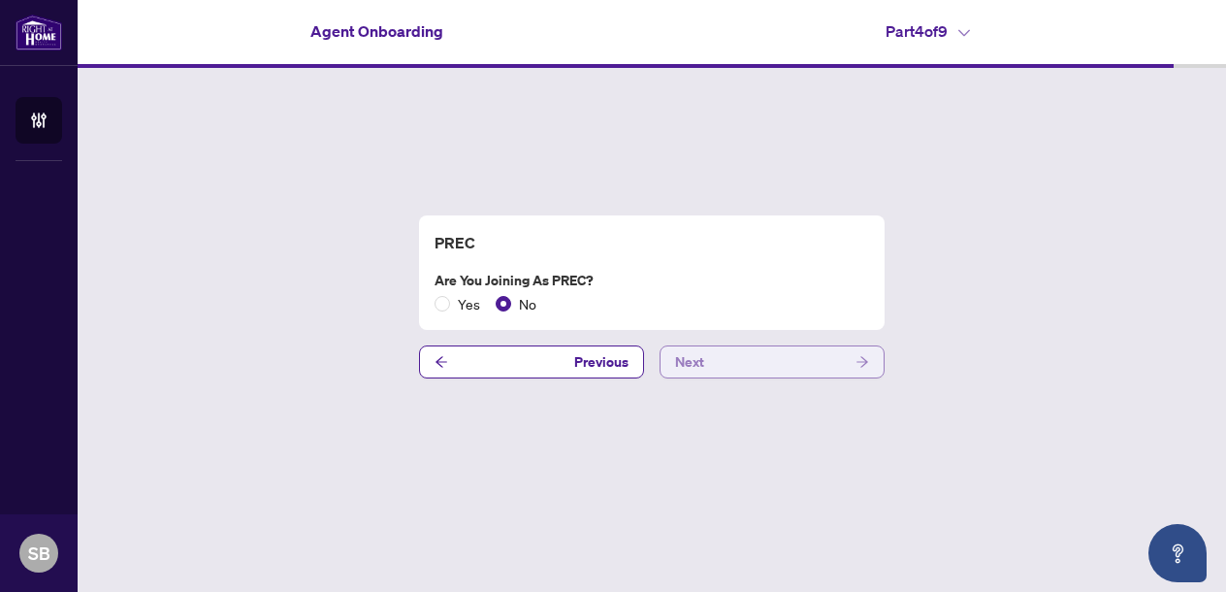
click at [841, 369] on button "Next" at bounding box center [771, 361] width 225 height 33
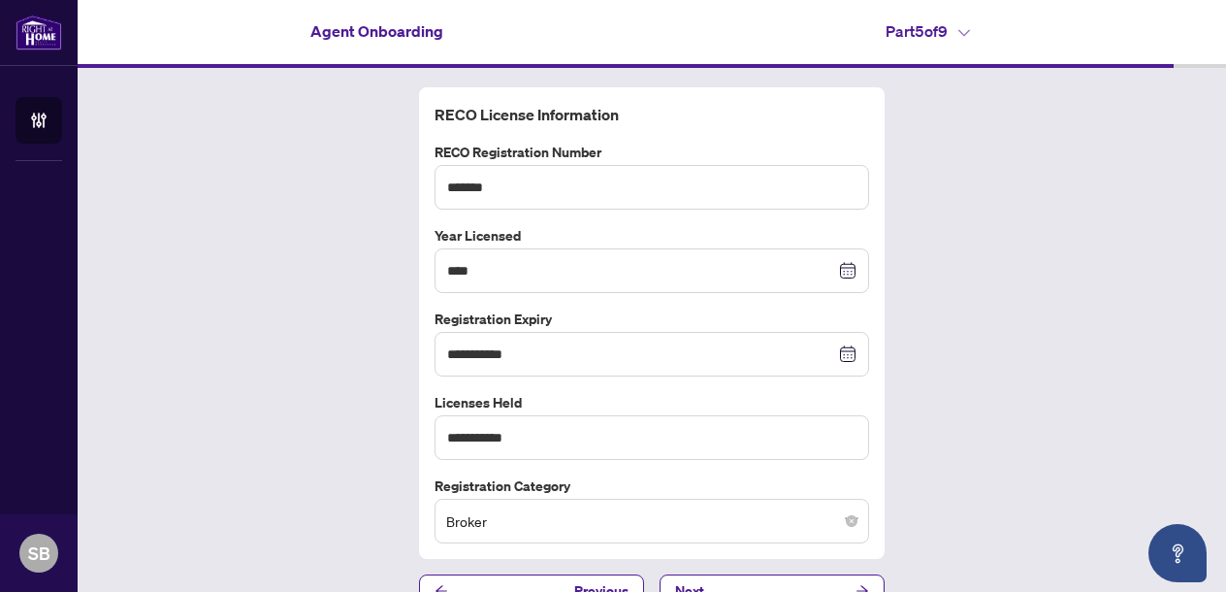
scroll to position [30, 0]
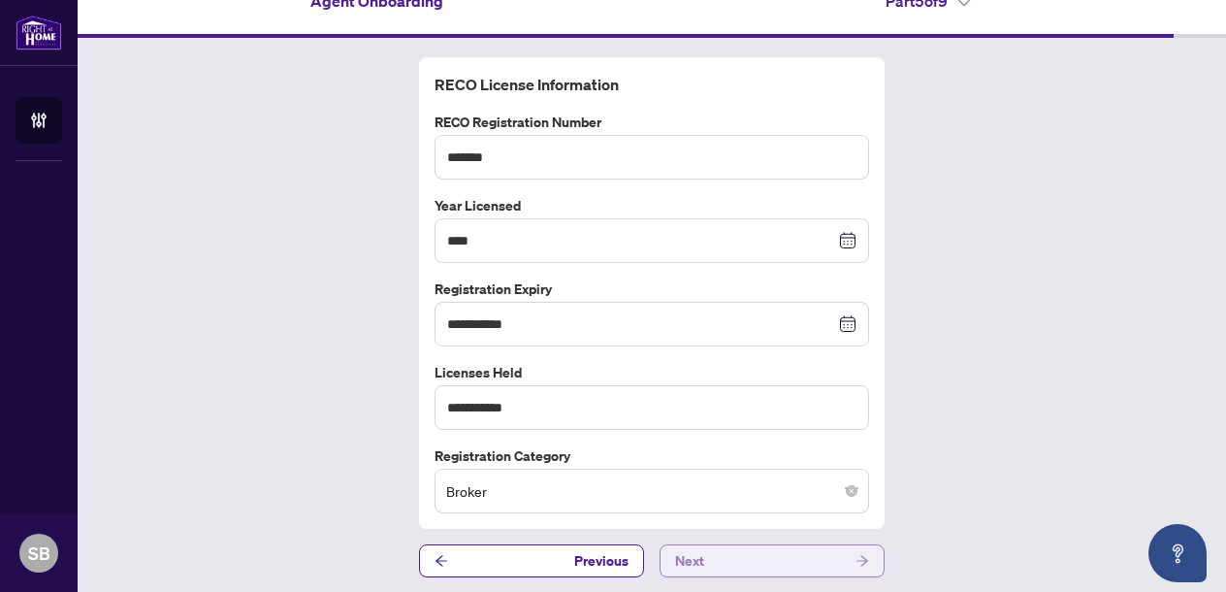
click at [781, 562] on button "Next" at bounding box center [771, 560] width 225 height 33
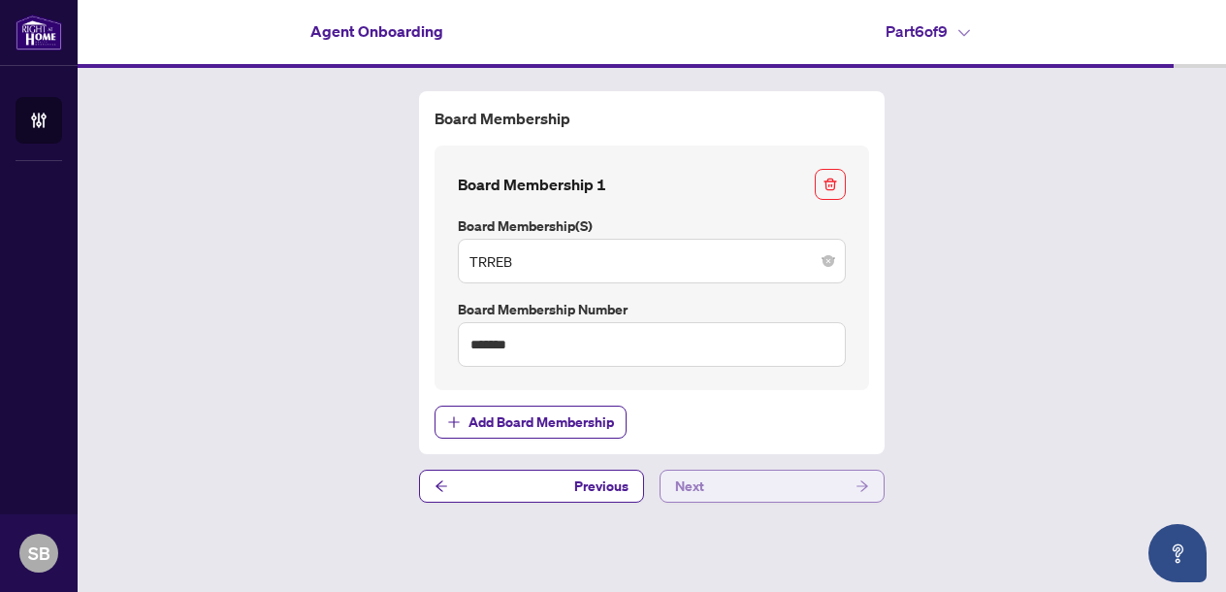
click at [786, 482] on button "Next" at bounding box center [771, 485] width 225 height 33
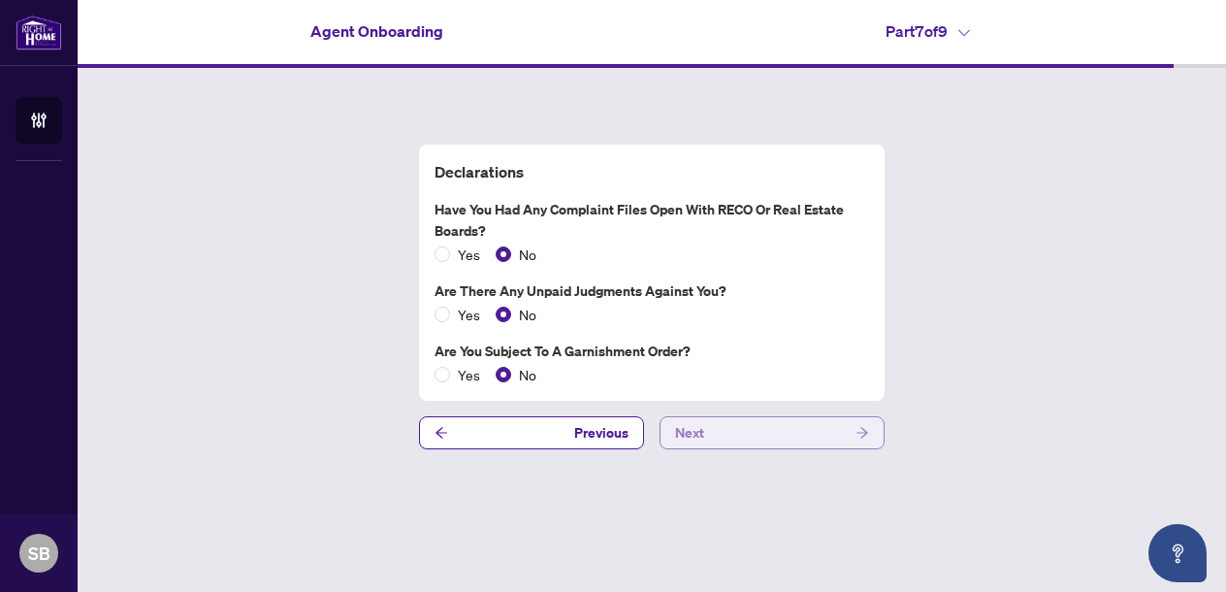
click at [804, 427] on button "Next" at bounding box center [771, 432] width 225 height 33
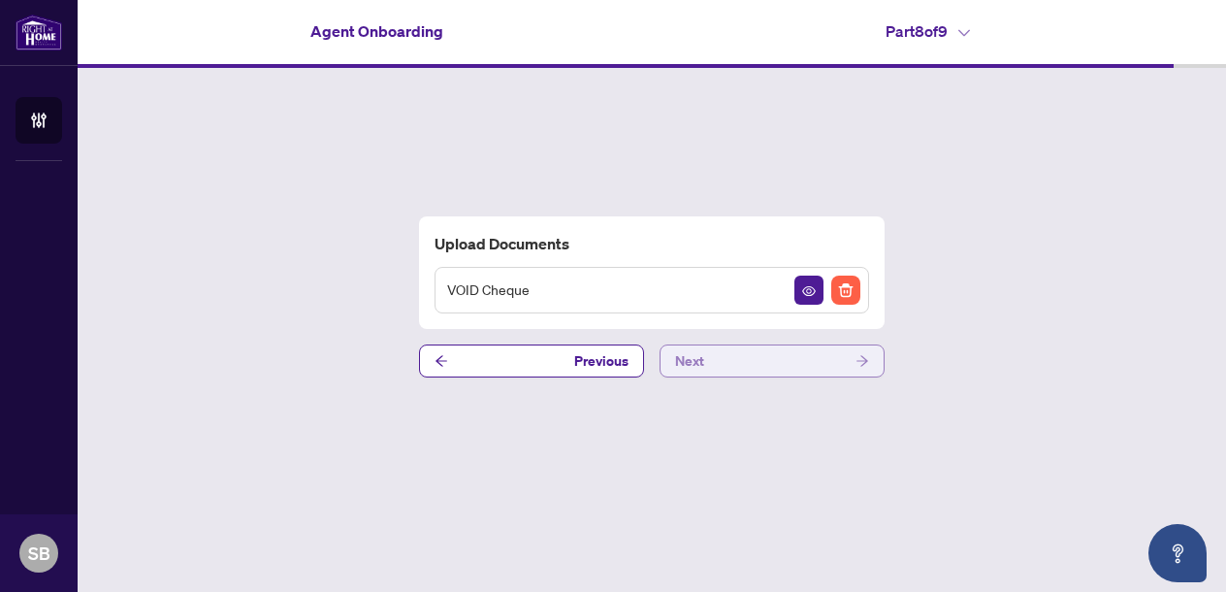
click at [801, 355] on button "Next" at bounding box center [771, 360] width 225 height 33
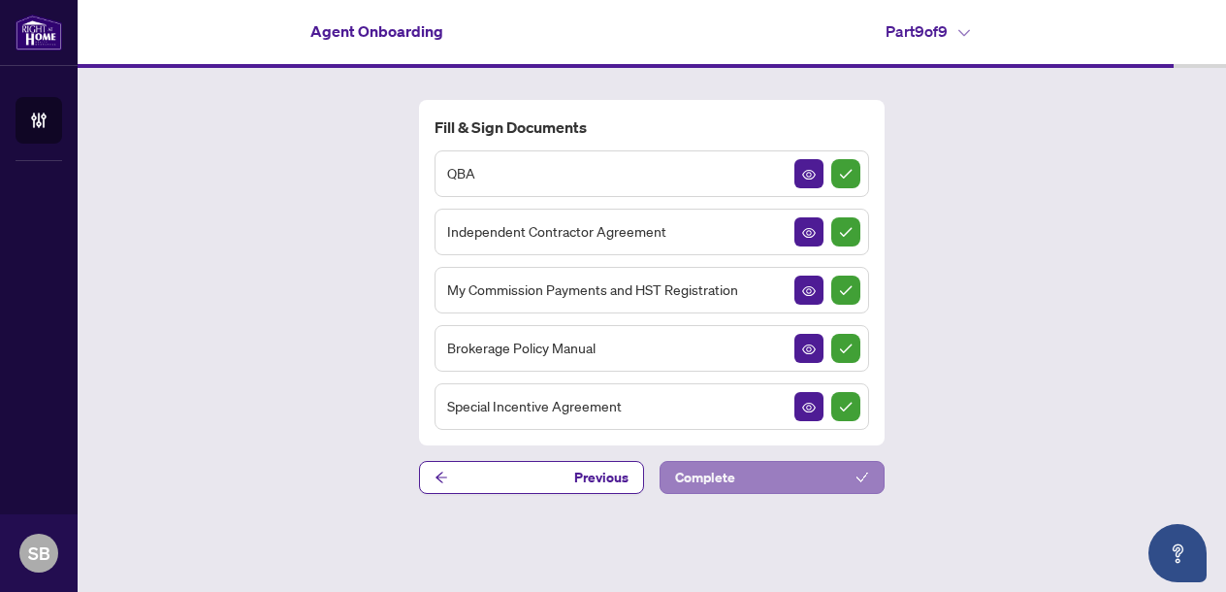
click at [845, 482] on button "Complete" at bounding box center [771, 477] width 225 height 33
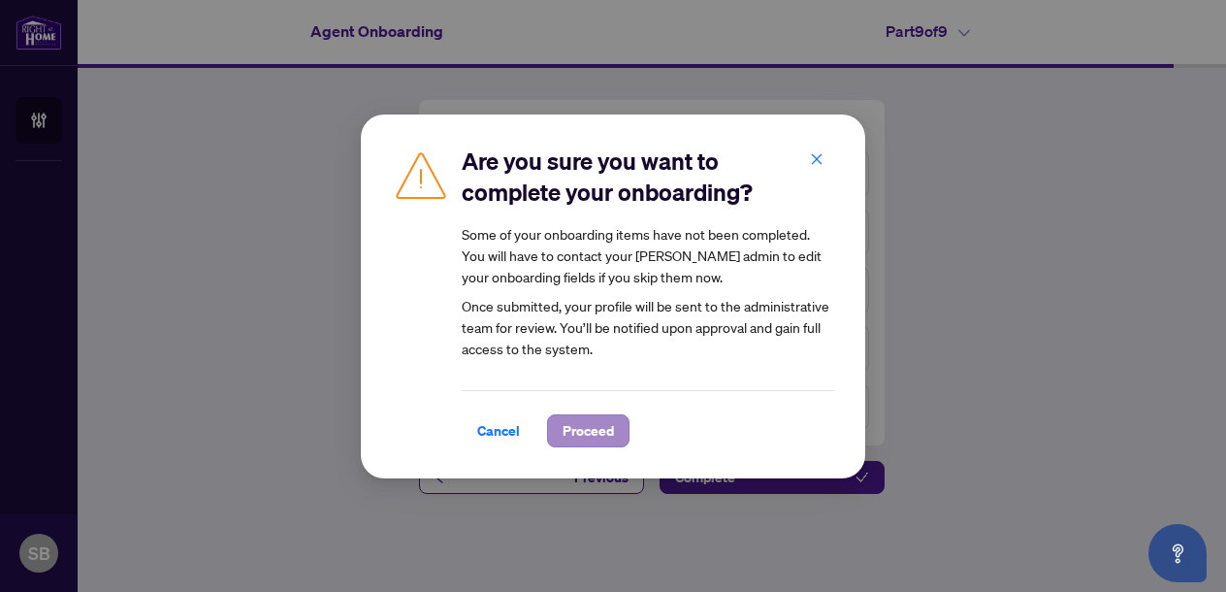
click at [580, 436] on span "Proceed" at bounding box center [587, 430] width 51 height 31
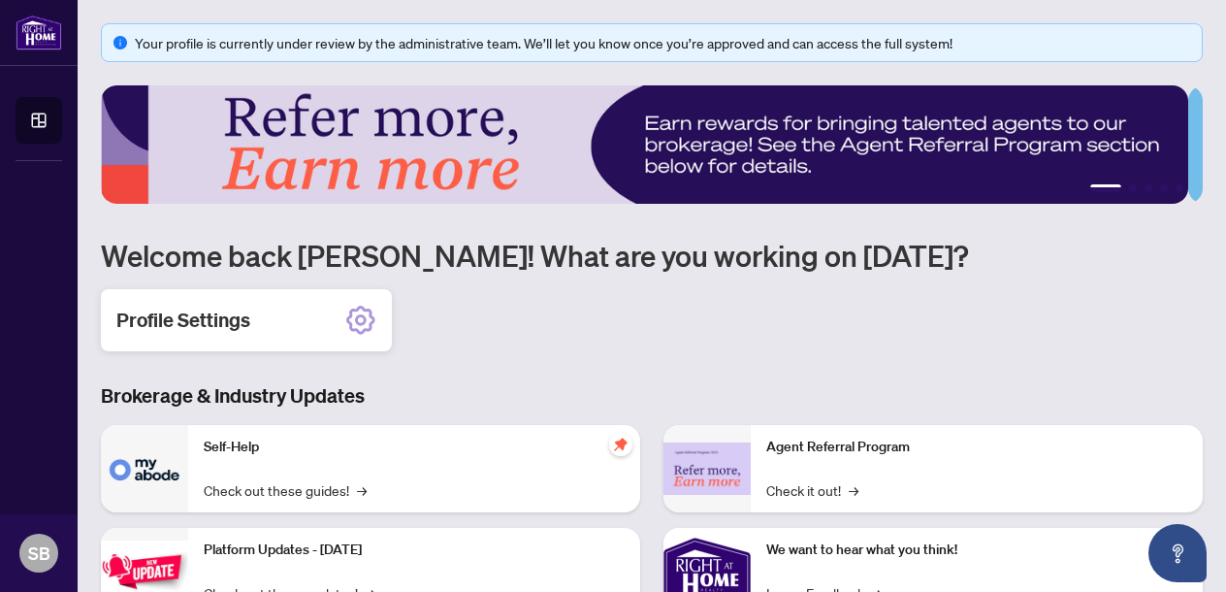
click at [205, 321] on h2 "Profile Settings" at bounding box center [183, 319] width 134 height 27
